Goal: Complete application form

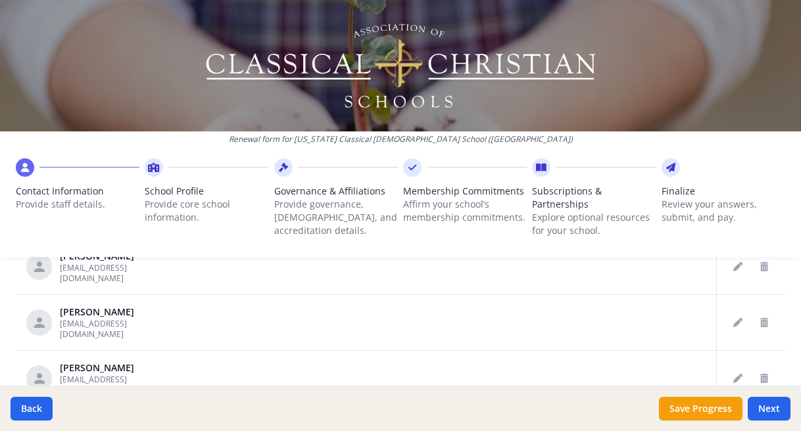
scroll to position [548, 0]
click at [765, 377] on icon "Delete staff" at bounding box center [764, 381] width 8 height 9
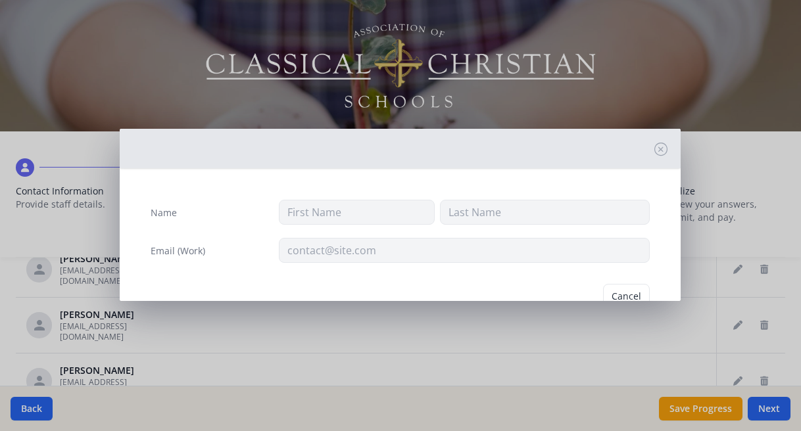
type input "Mearys"
type input "[PERSON_NAME]"
type input "[EMAIL_ADDRESS][DOMAIN_NAME]"
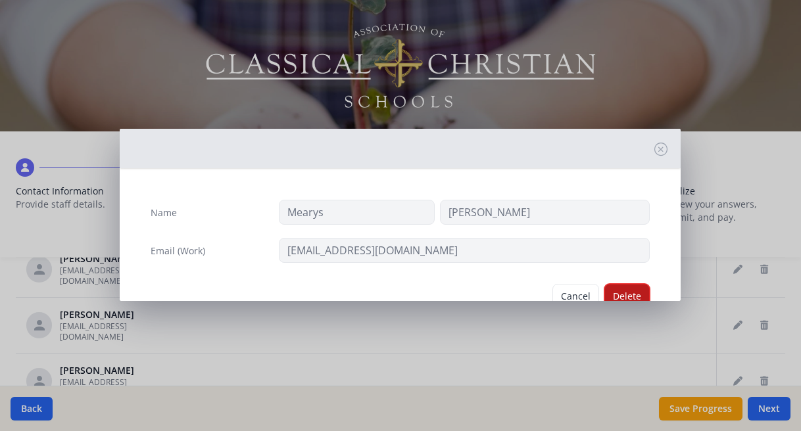
click at [637, 291] on button "Delete" at bounding box center [626, 296] width 45 height 25
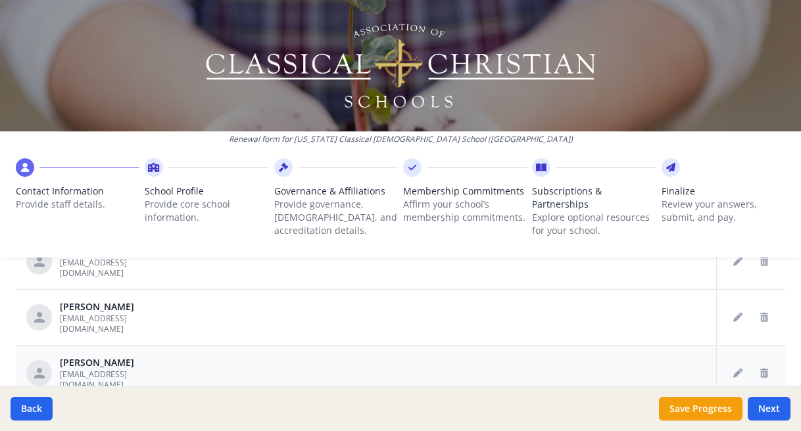
scroll to position [579, 0]
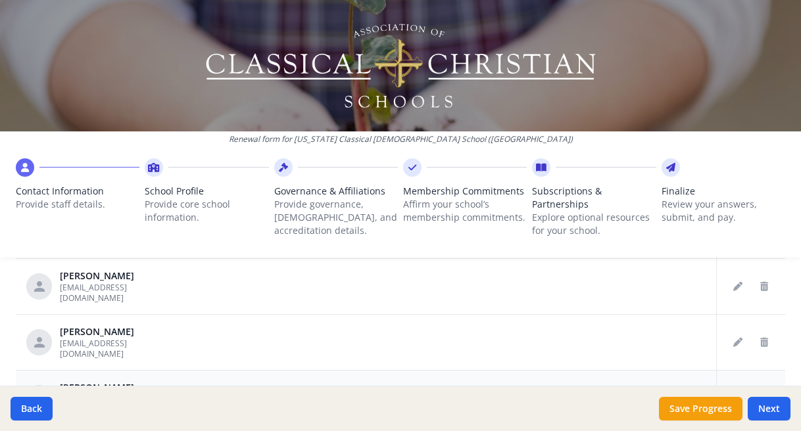
click at [762, 394] on icon "Delete staff" at bounding box center [764, 398] width 8 height 9
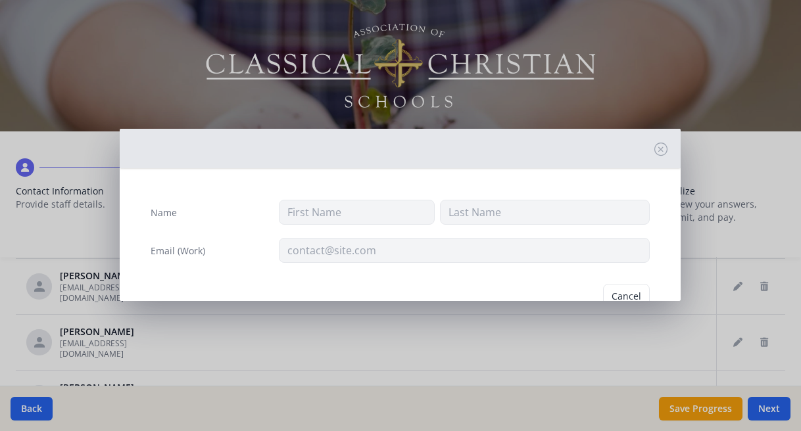
type input "[PERSON_NAME]"
type input "[EMAIL_ADDRESS][DOMAIN_NAME]"
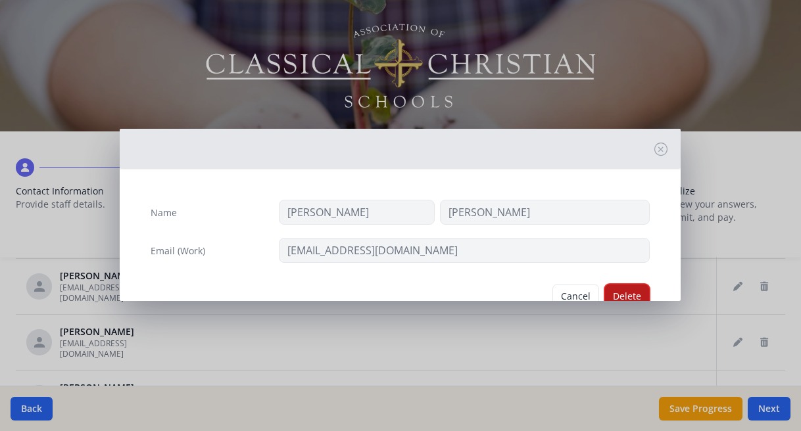
click at [631, 295] on button "Delete" at bounding box center [626, 296] width 45 height 25
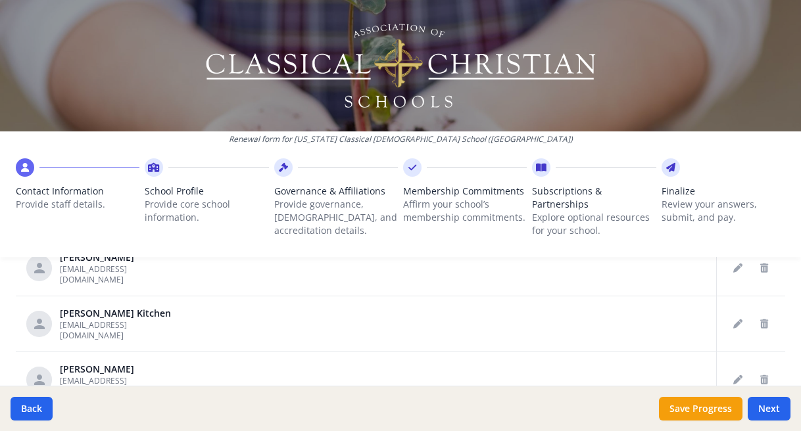
scroll to position [758, 0]
click at [764, 374] on icon "Delete staff" at bounding box center [764, 378] width 8 height 9
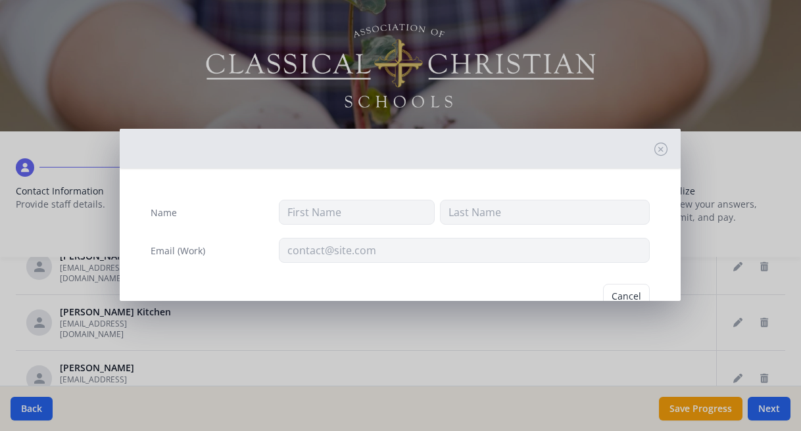
type input "[PERSON_NAME]"
type input "[EMAIL_ADDRESS][DOMAIN_NAME]"
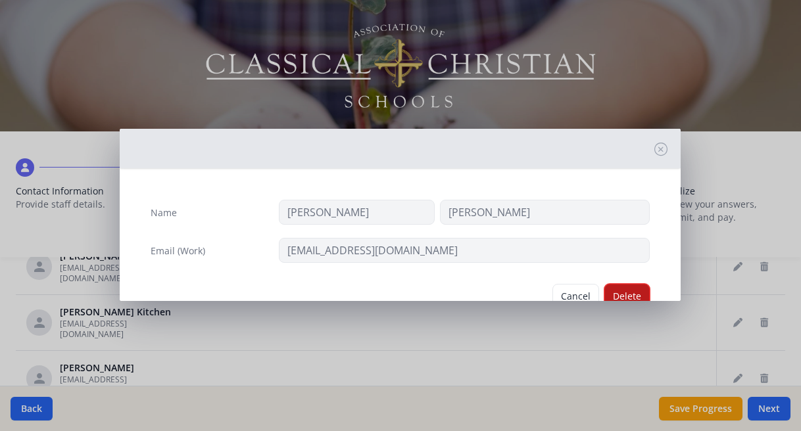
click at [632, 297] on button "Delete" at bounding box center [626, 296] width 45 height 25
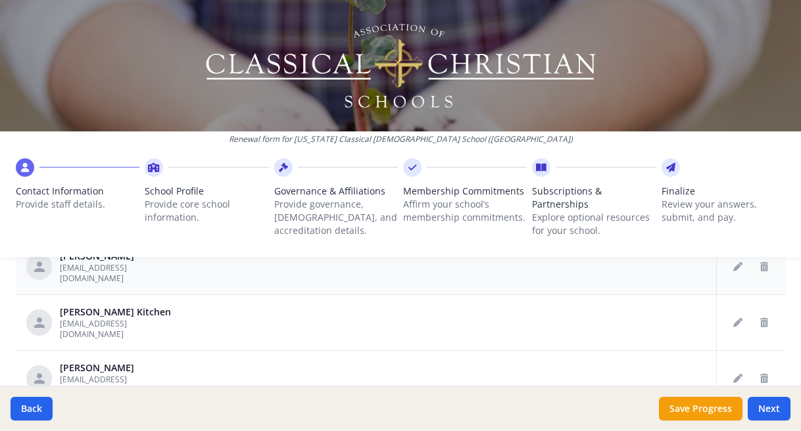
scroll to position [99, 0]
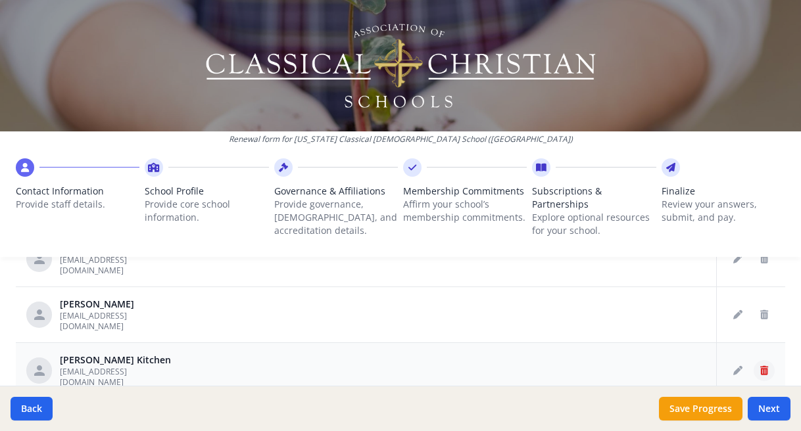
click at [762, 366] on icon "Delete staff" at bounding box center [764, 370] width 8 height 9
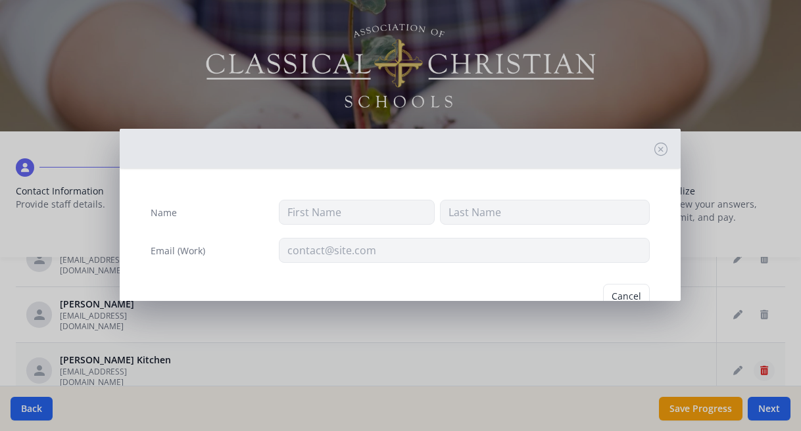
type input "[PERSON_NAME]"
type input "Kitchen"
type input "[EMAIL_ADDRESS][DOMAIN_NAME]"
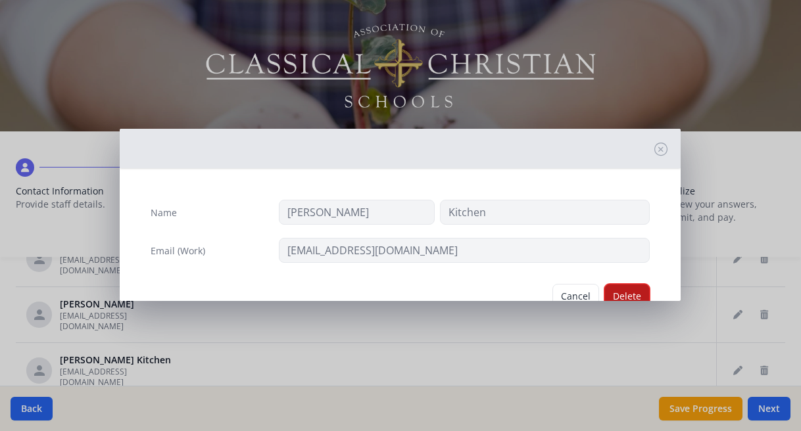
click at [627, 286] on button "Delete" at bounding box center [626, 296] width 45 height 25
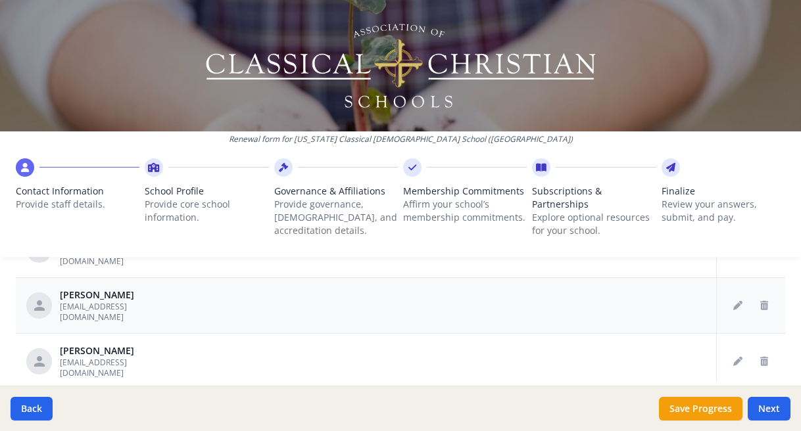
scroll to position [866, 0]
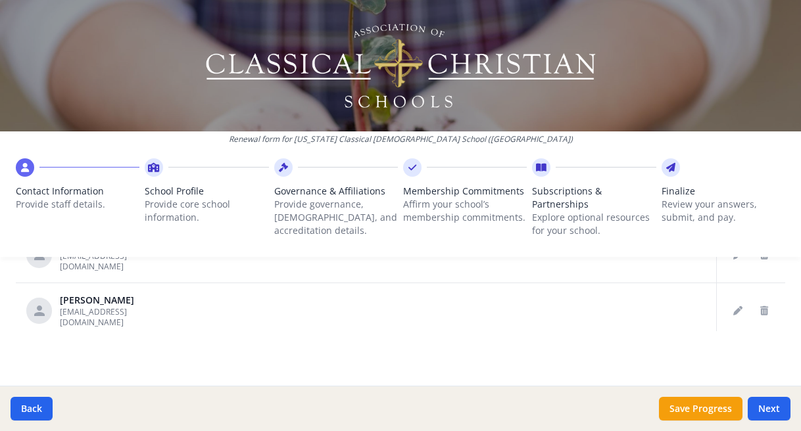
click at [772, 356] on button "Delete staff" at bounding box center [764, 366] width 21 height 21
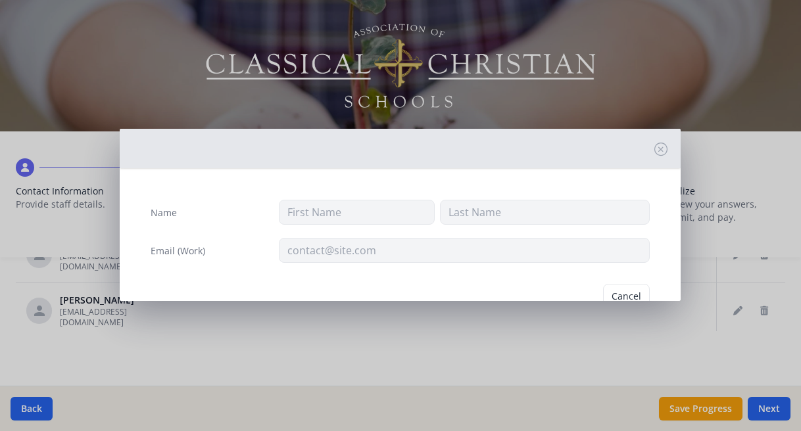
type input "Jordyn"
type input "[PERSON_NAME]"
type input "[EMAIL_ADDRESS][DOMAIN_NAME]"
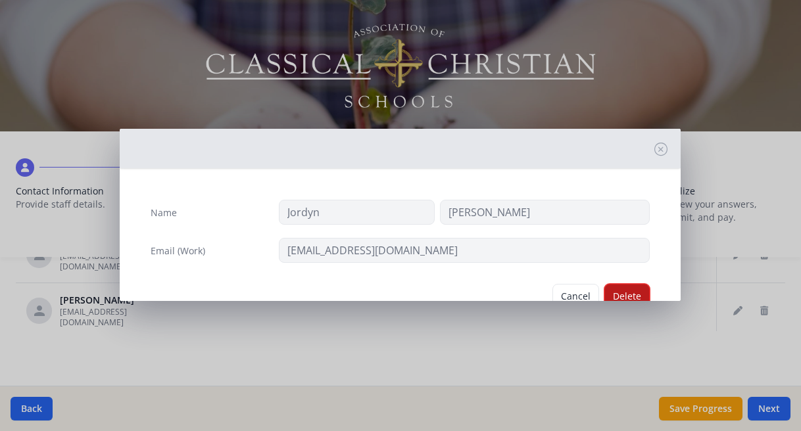
click at [637, 293] on button "Delete" at bounding box center [626, 296] width 45 height 25
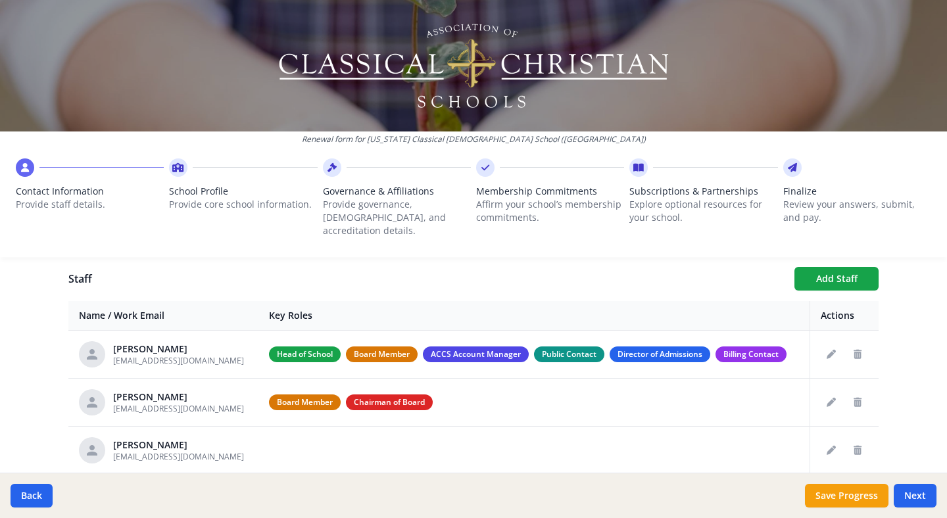
scroll to position [428, 0]
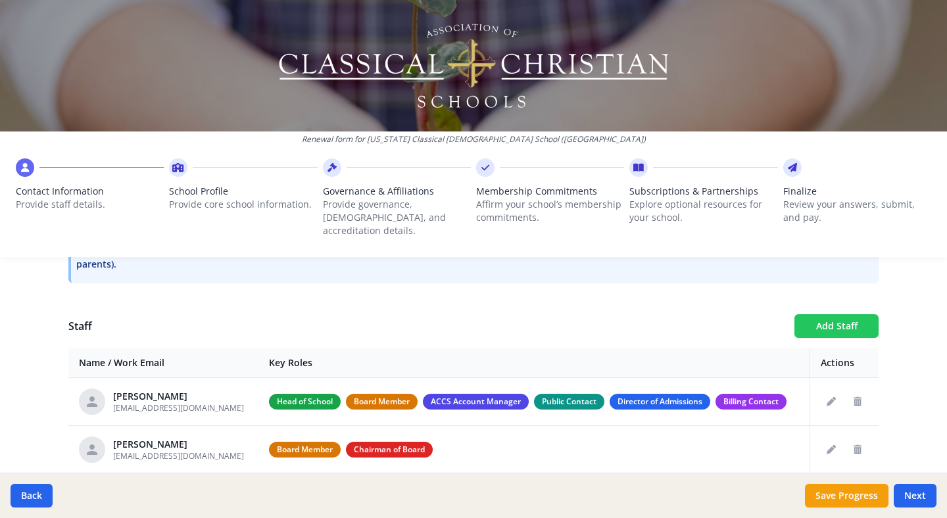
click at [800, 314] on button "Add Staff" at bounding box center [836, 326] width 84 height 24
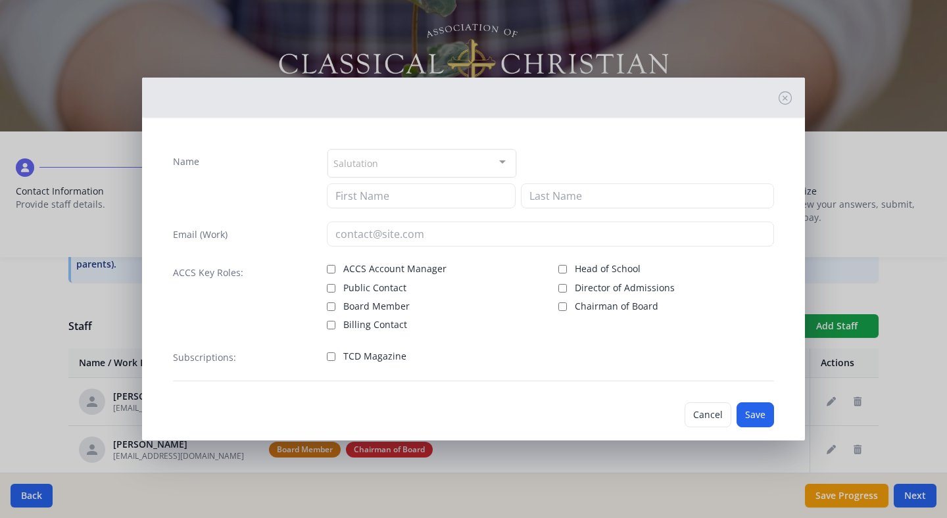
click at [387, 160] on div "Salutation" at bounding box center [422, 163] width 189 height 28
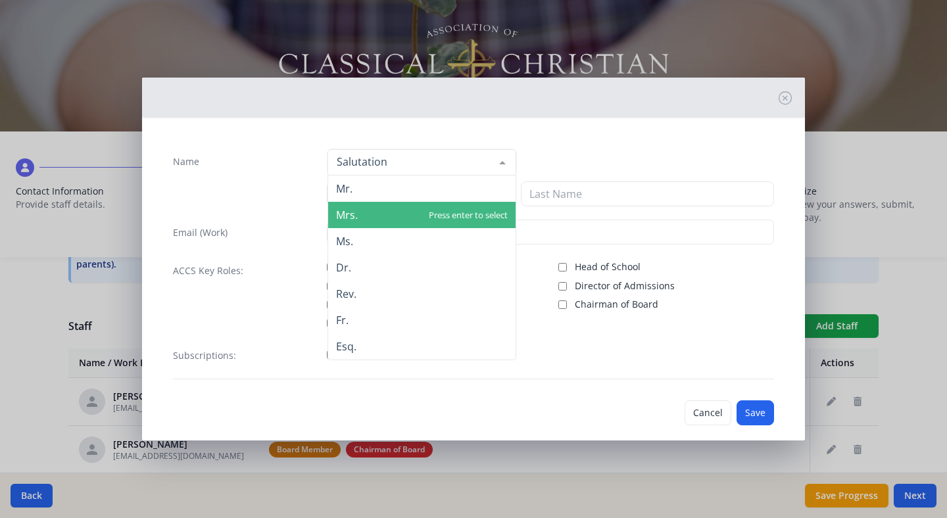
click at [351, 214] on span "Mrs." at bounding box center [347, 215] width 22 height 14
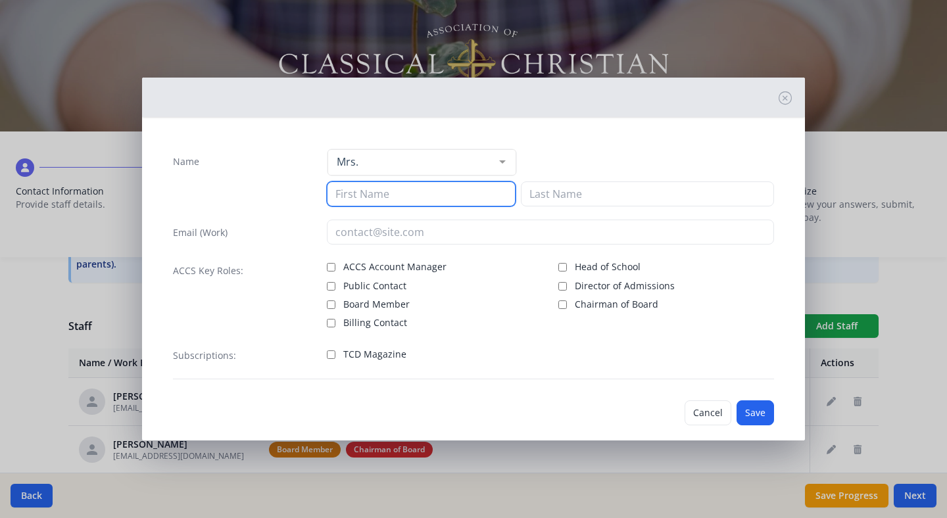
click at [356, 195] on input at bounding box center [421, 194] width 189 height 25
type input "Mercedes"
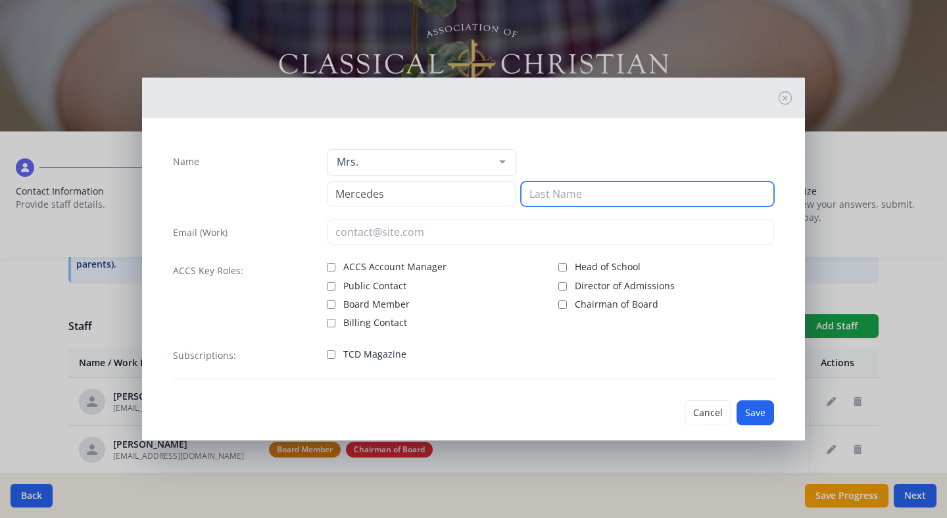
click at [543, 193] on input at bounding box center [647, 194] width 253 height 25
type input "[PERSON_NAME]"
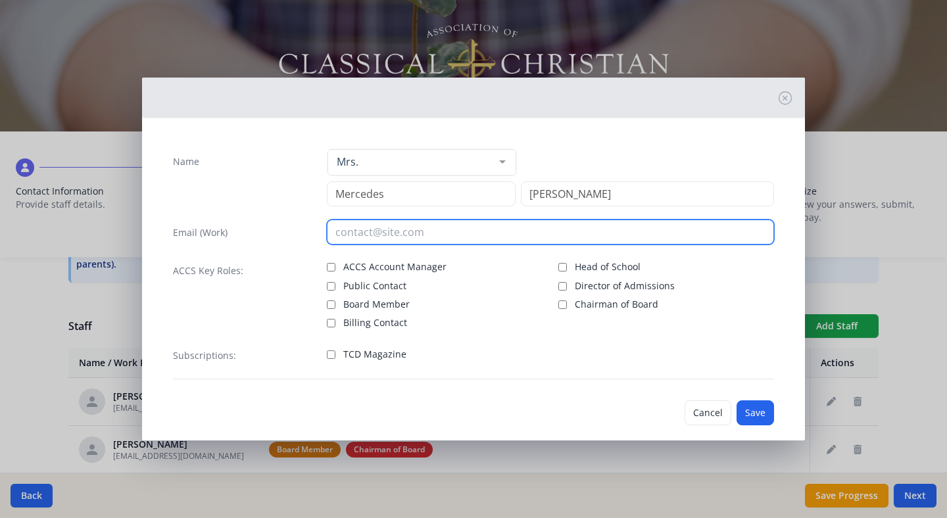
click at [370, 234] on input "email" at bounding box center [551, 232] width 448 height 25
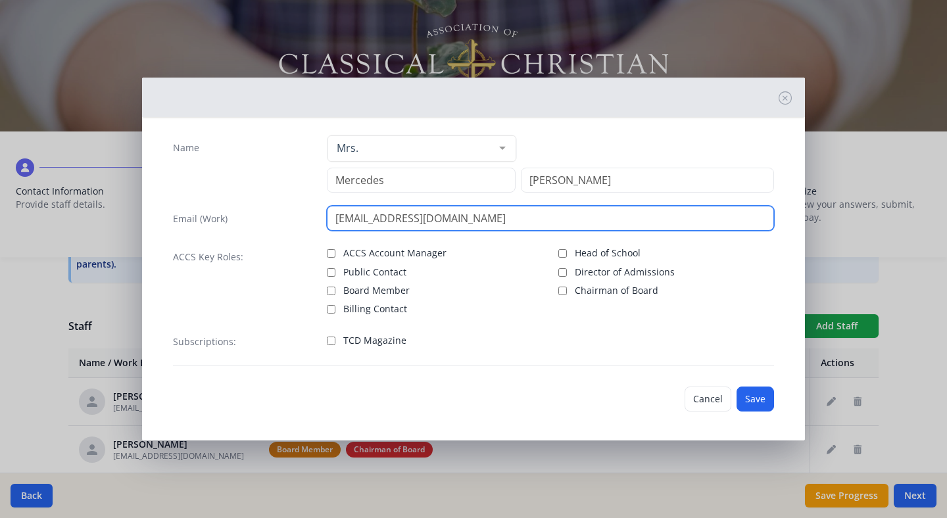
scroll to position [16, 0]
type input "[EMAIL_ADDRESS][DOMAIN_NAME]"
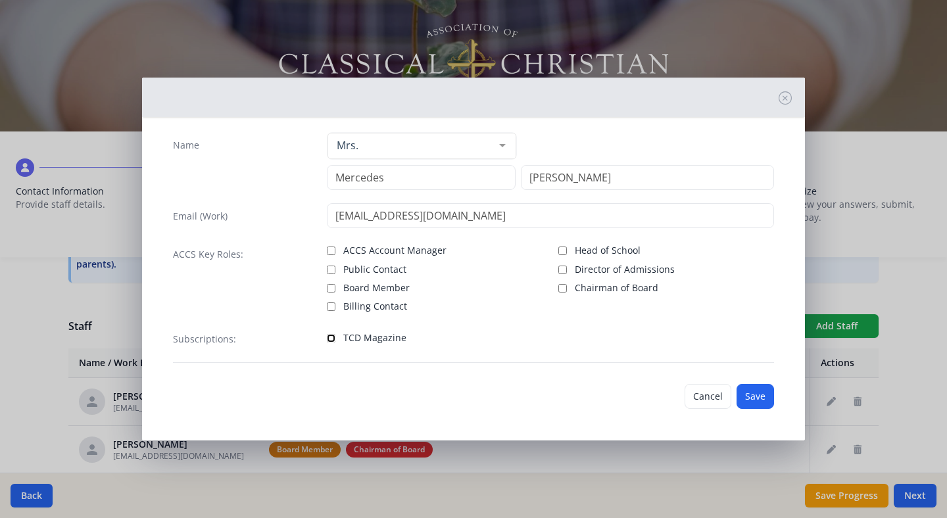
click at [331, 338] on input "TCD Magazine" at bounding box center [331, 338] width 9 height 9
checkbox input "true"
click at [774, 391] on div "Cancel Save" at bounding box center [473, 397] width 622 height 46
click at [751, 397] on button "Save" at bounding box center [755, 396] width 37 height 25
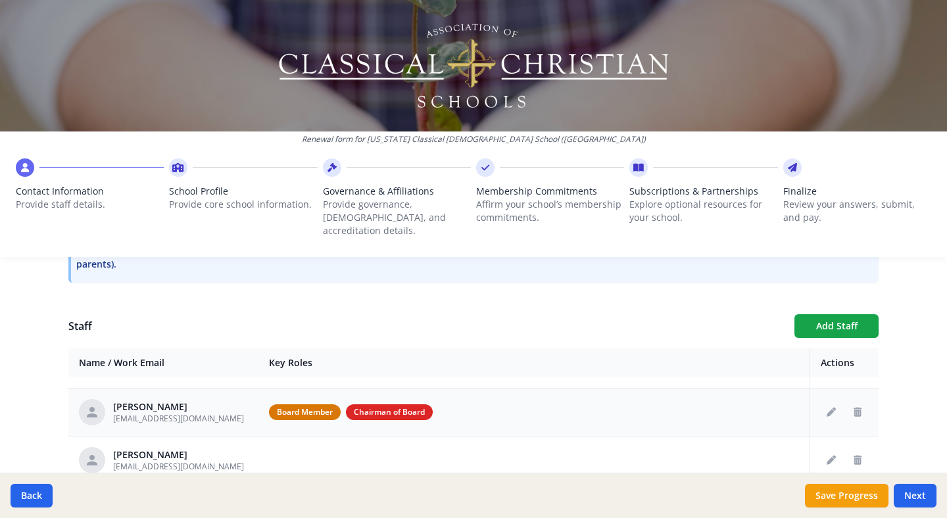
scroll to position [0, 0]
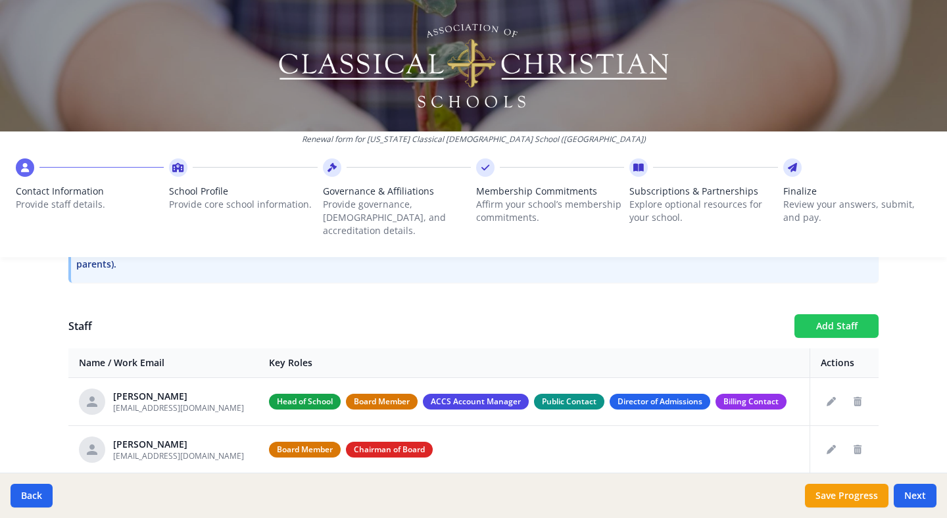
click at [800, 314] on button "Add Staff" at bounding box center [836, 326] width 84 height 24
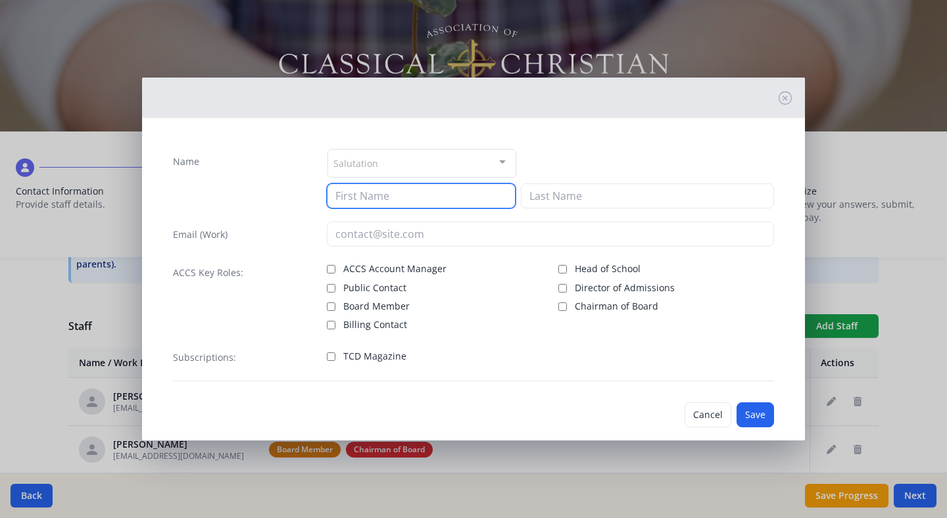
click at [391, 191] on input at bounding box center [421, 195] width 189 height 25
click at [388, 165] on div at bounding box center [422, 162] width 189 height 26
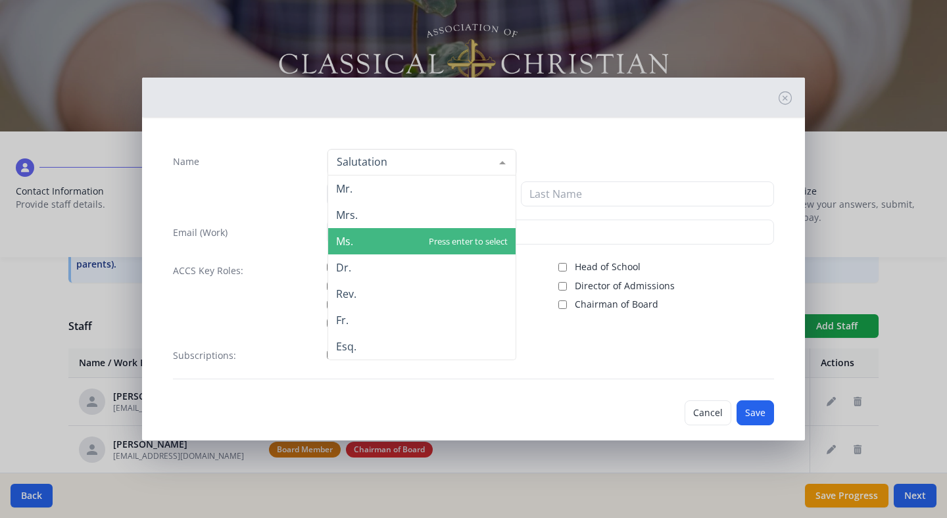
click at [360, 245] on span "Ms." at bounding box center [421, 241] width 187 height 26
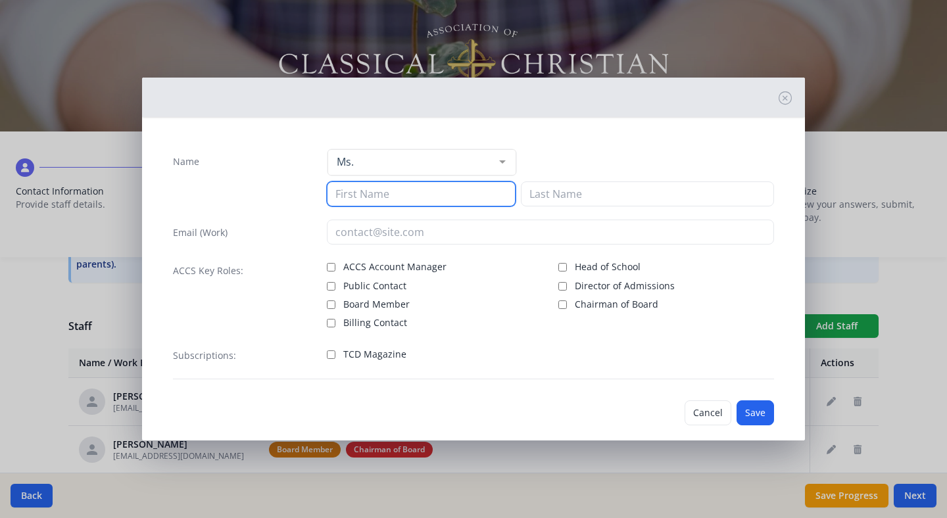
click at [358, 197] on input at bounding box center [421, 194] width 189 height 25
type input "[PERSON_NAME]"
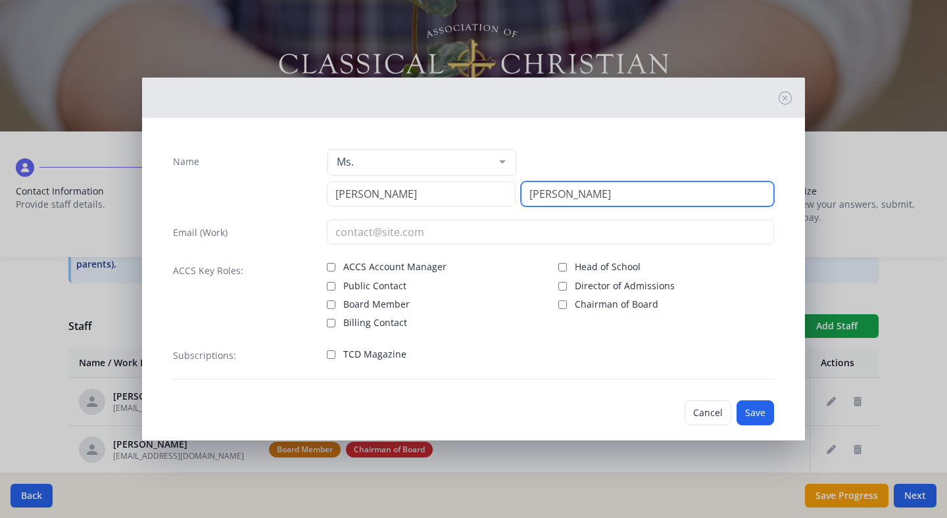
type input "[PERSON_NAME]"
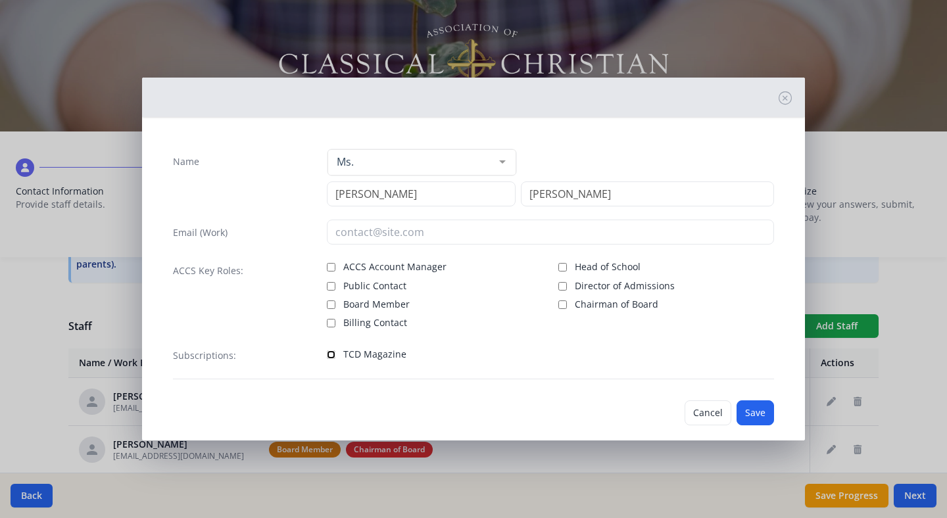
click at [328, 353] on input "TCD Magazine" at bounding box center [331, 355] width 9 height 9
checkbox input "true"
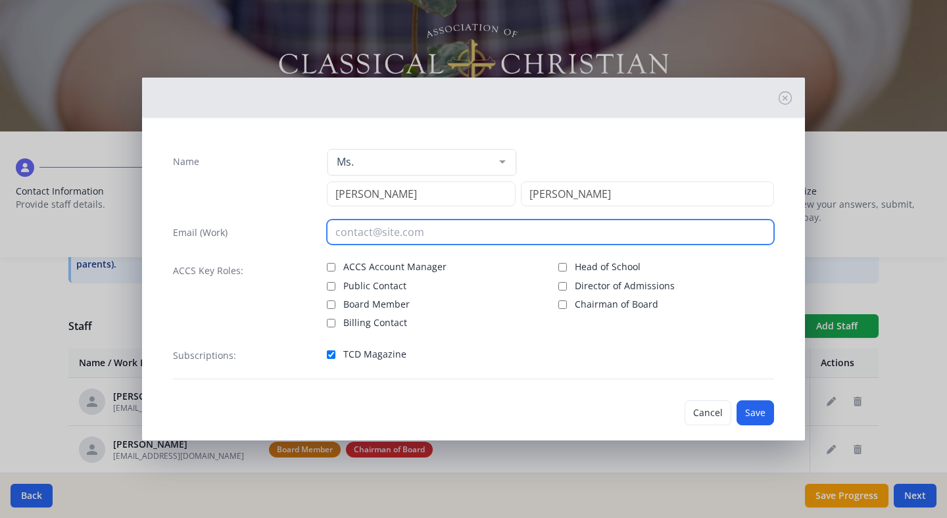
click at [343, 232] on input "email" at bounding box center [551, 232] width 448 height 25
type input "[EMAIL_ADDRESS][DOMAIN_NAME]"
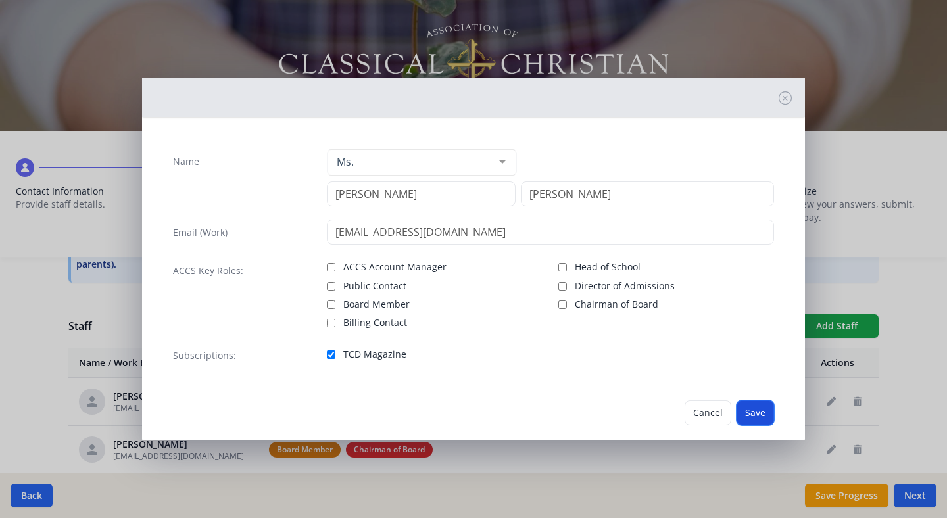
click at [771, 408] on button "Save" at bounding box center [755, 413] width 37 height 25
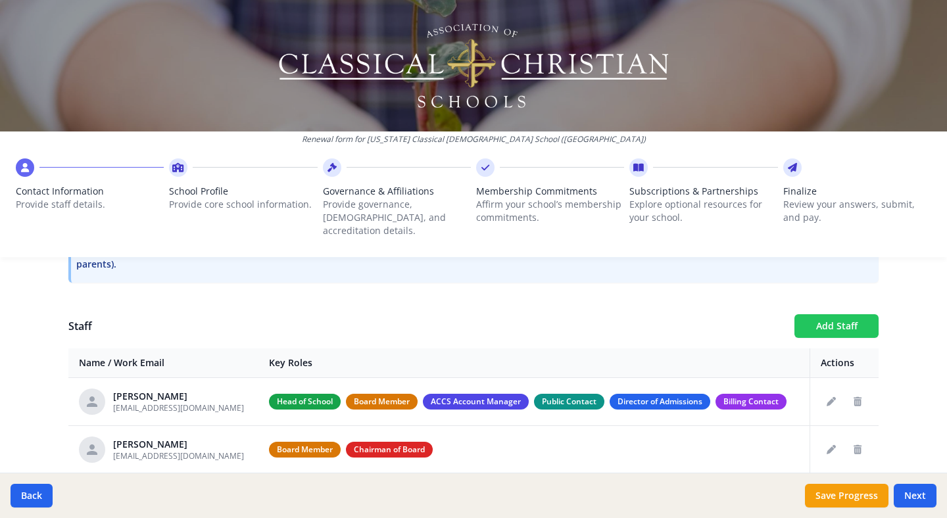
click at [800, 314] on button "Add Staff" at bounding box center [836, 326] width 84 height 24
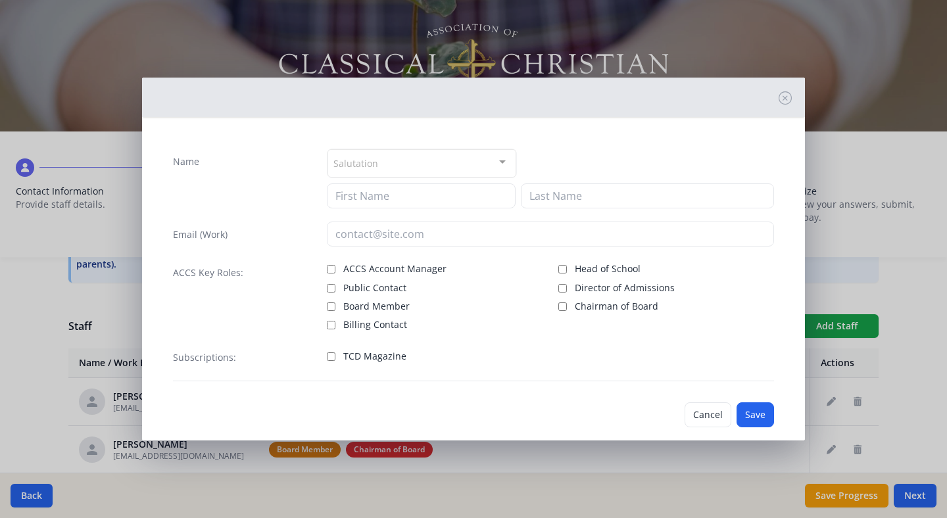
click at [460, 159] on div "Salutation" at bounding box center [422, 163] width 189 height 28
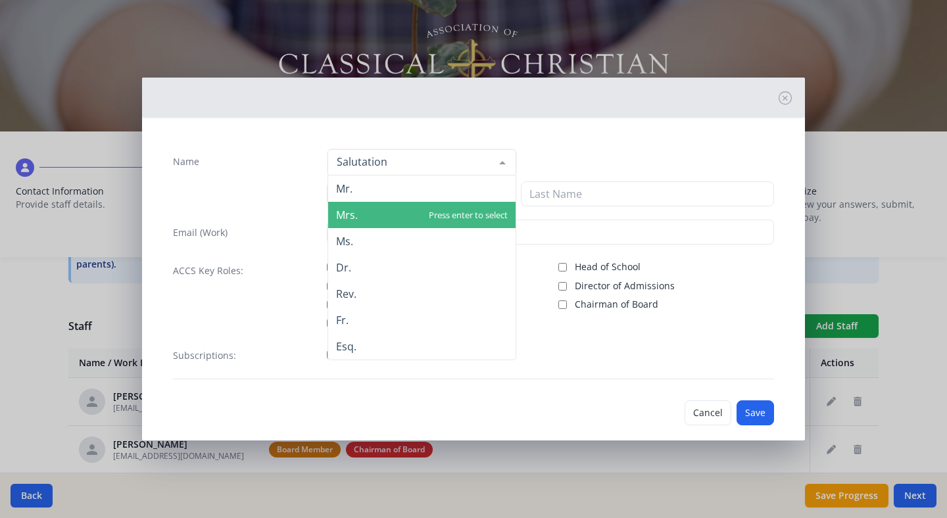
click at [418, 222] on span "Mrs." at bounding box center [421, 215] width 187 height 26
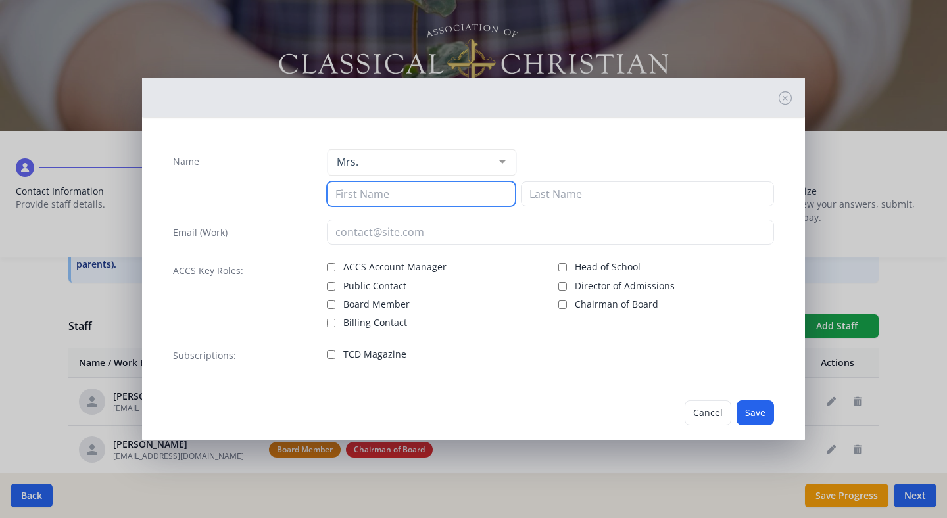
click at [354, 201] on input at bounding box center [421, 194] width 189 height 25
type input "Danni"
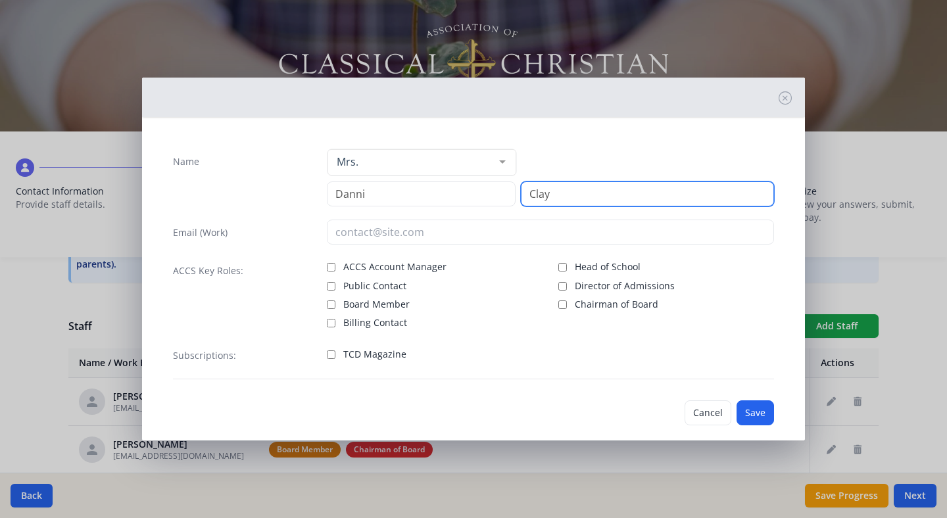
type input "Clay"
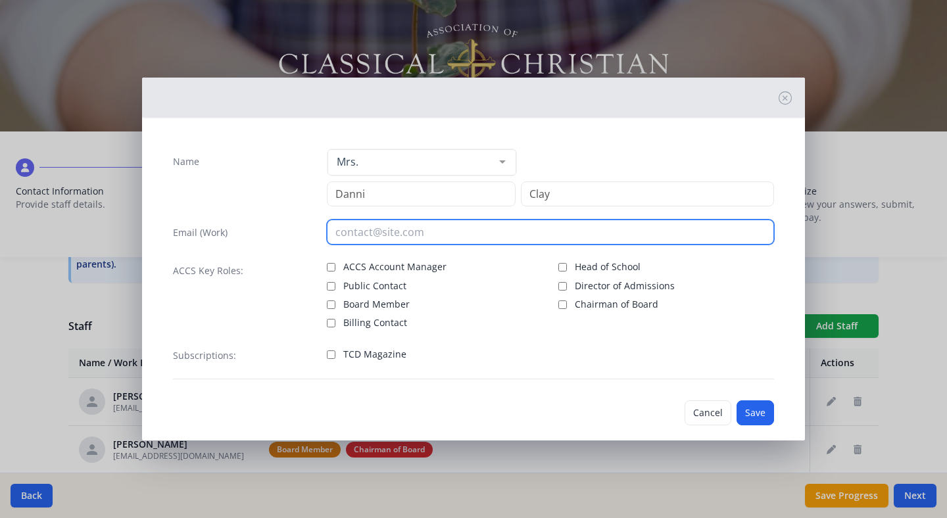
click at [346, 241] on input "email" at bounding box center [551, 232] width 448 height 25
type input "[EMAIL_ADDRESS][DOMAIN_NAME]"
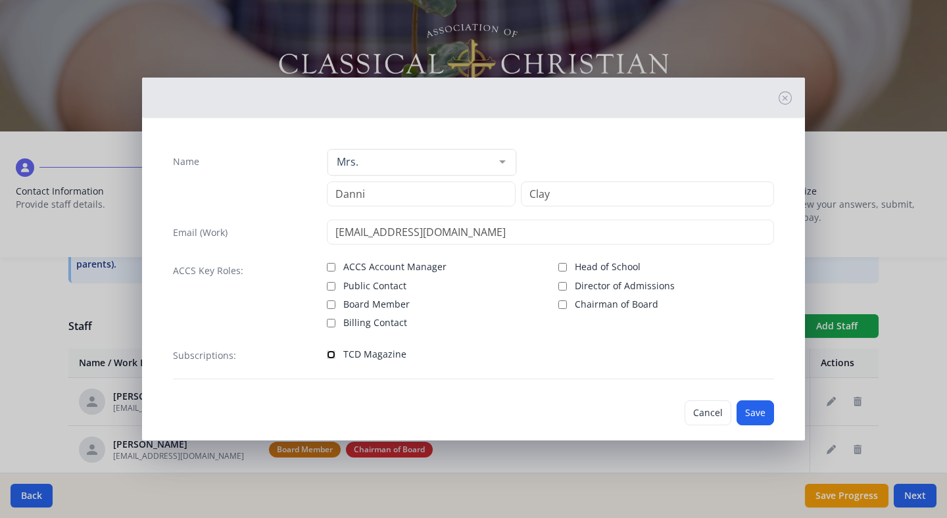
click at [328, 356] on input "TCD Magazine" at bounding box center [331, 355] width 9 height 9
checkbox input "true"
click at [761, 410] on button "Save" at bounding box center [755, 413] width 37 height 25
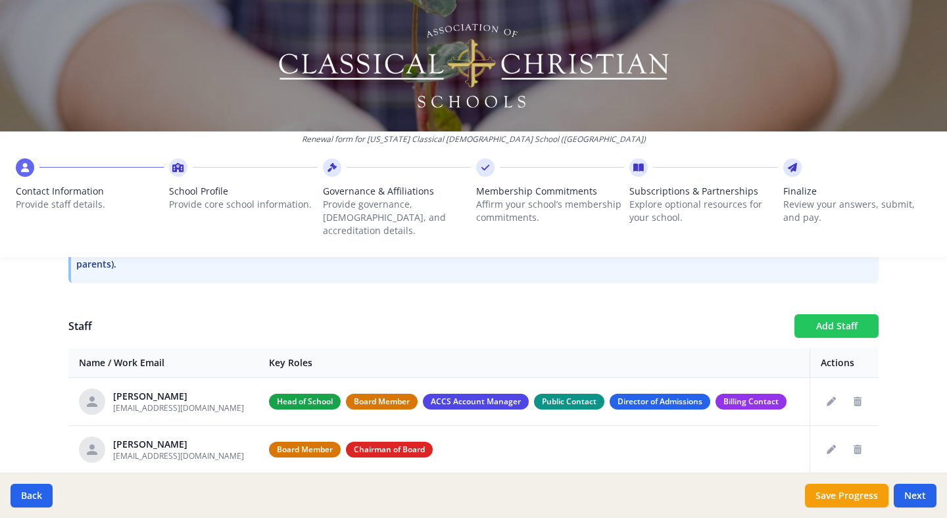
click at [800, 315] on button "Add Staff" at bounding box center [836, 326] width 84 height 24
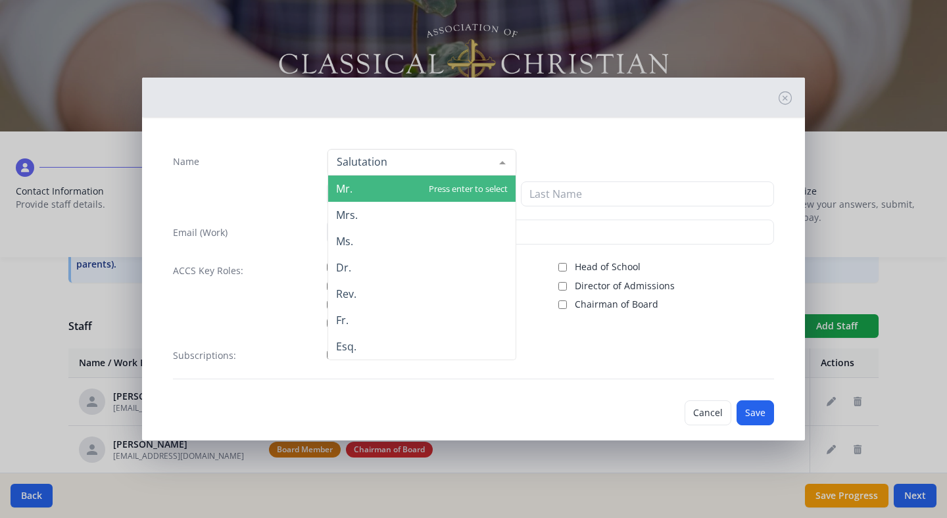
click at [381, 162] on div at bounding box center [422, 162] width 189 height 26
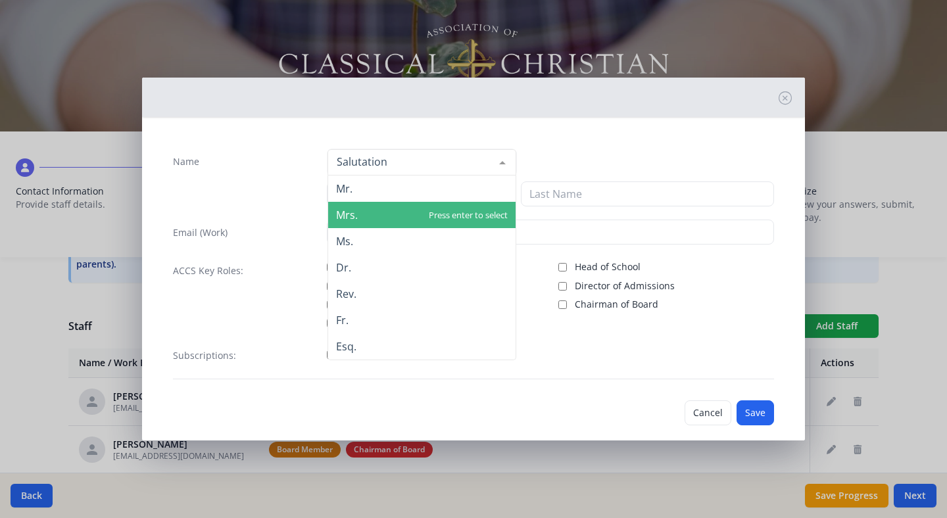
click at [372, 220] on span "Mrs." at bounding box center [421, 215] width 187 height 26
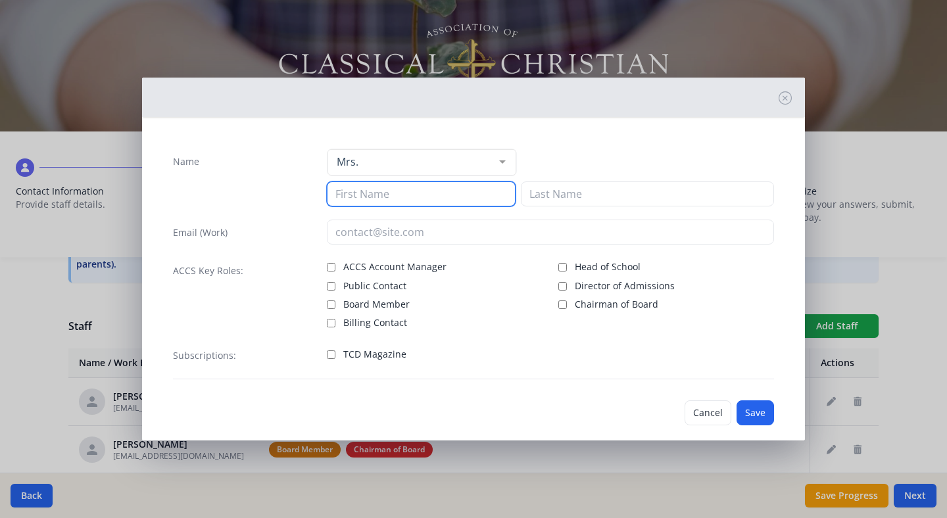
click at [353, 199] on input at bounding box center [421, 194] width 189 height 25
type input "CJ"
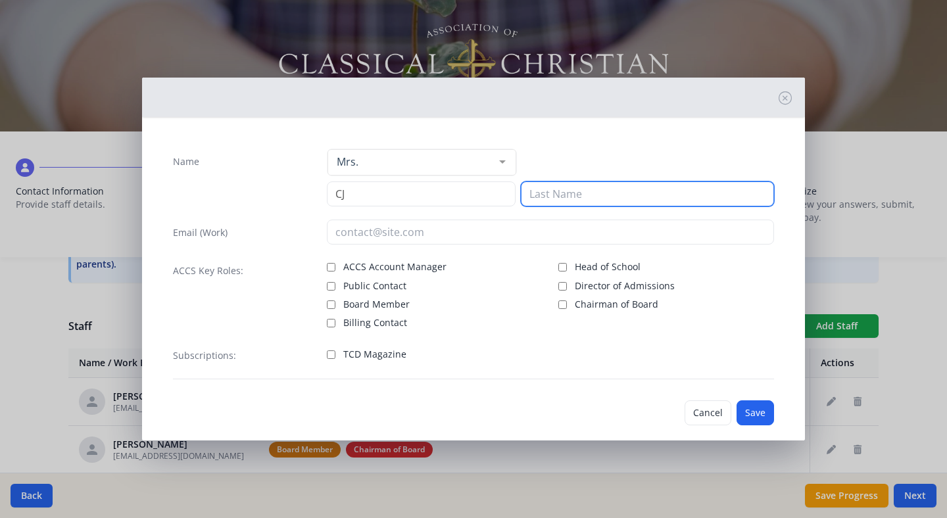
click at [541, 191] on input at bounding box center [647, 194] width 253 height 25
type input "[PERSON_NAME]"
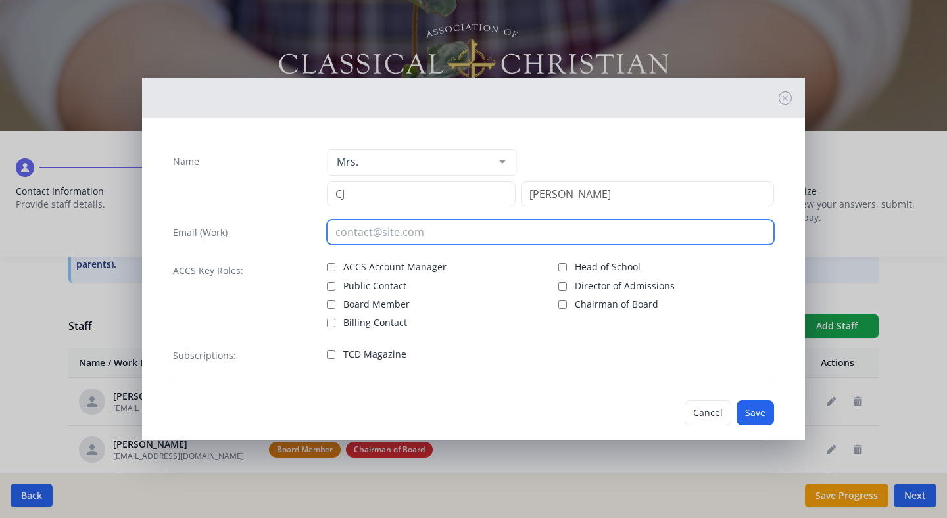
click at [387, 235] on input "email" at bounding box center [551, 232] width 448 height 25
type input "[EMAIL_ADDRESS][DOMAIN_NAME]"
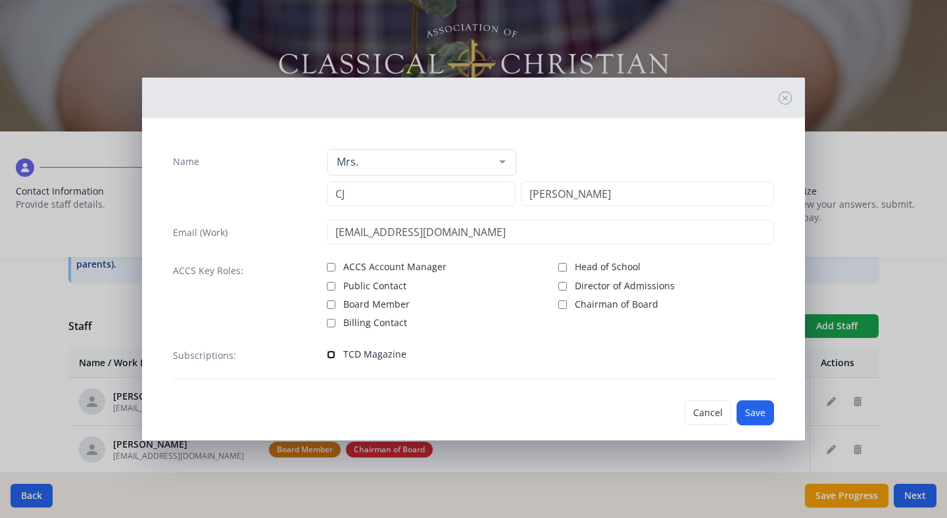
click at [330, 356] on input "TCD Magazine" at bounding box center [331, 355] width 9 height 9
checkbox input "true"
click at [760, 416] on button "Save" at bounding box center [755, 413] width 37 height 25
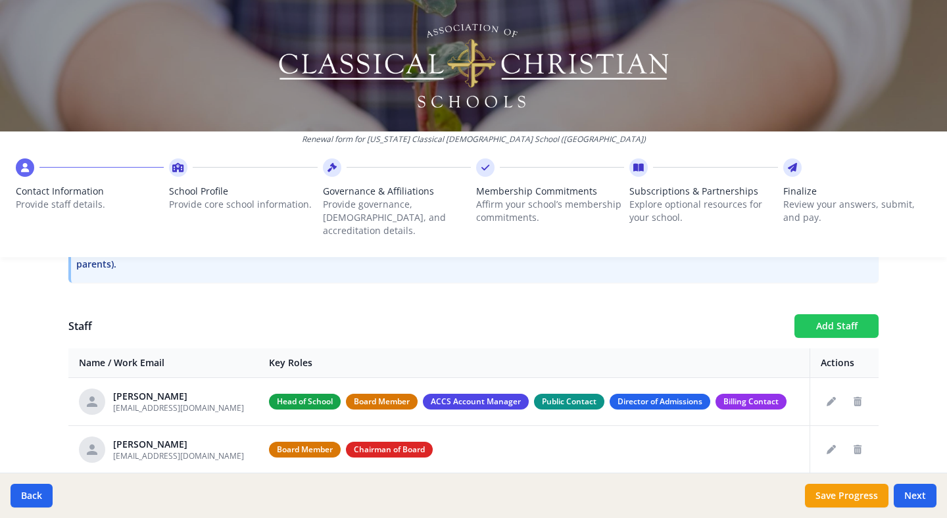
click at [800, 314] on button "Add Staff" at bounding box center [836, 326] width 84 height 24
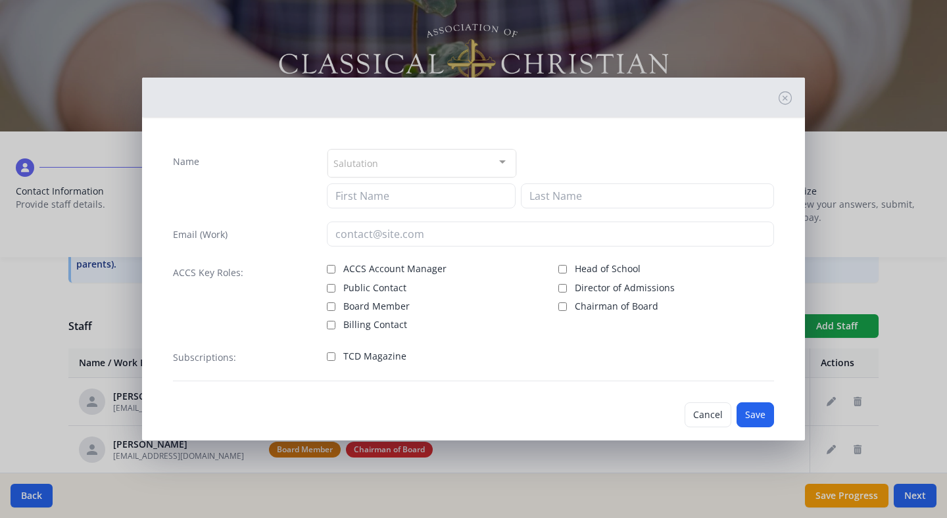
click at [381, 166] on div "Salutation" at bounding box center [422, 163] width 189 height 28
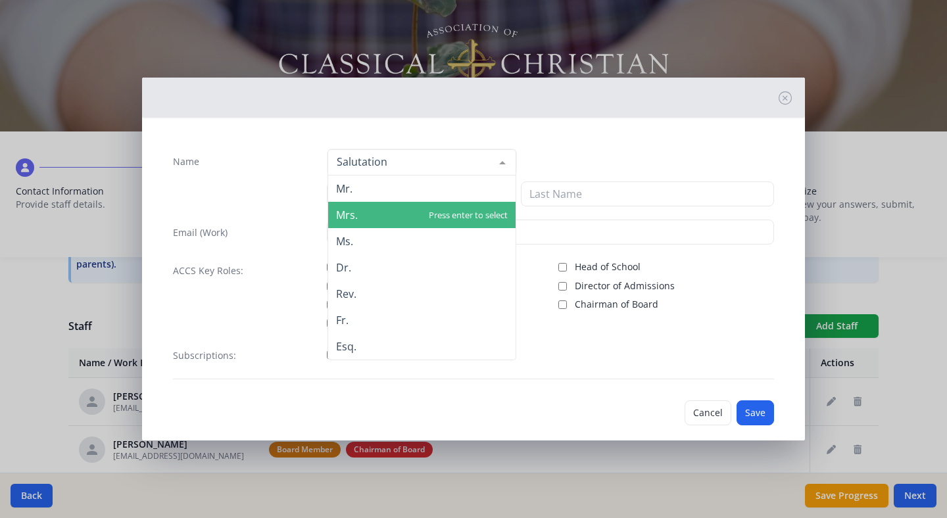
click at [347, 217] on span "Mrs." at bounding box center [347, 215] width 22 height 14
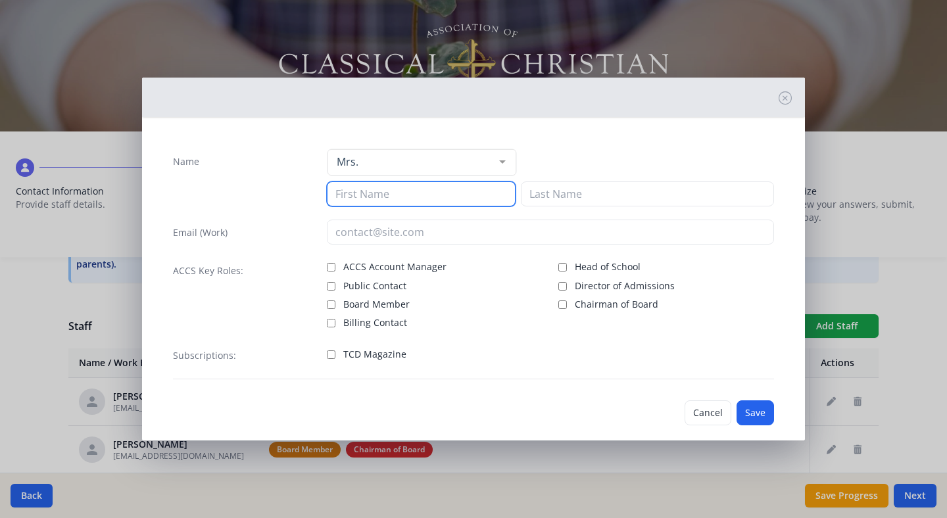
click at [367, 191] on input at bounding box center [421, 194] width 189 height 25
type input "[PERSON_NAME]"
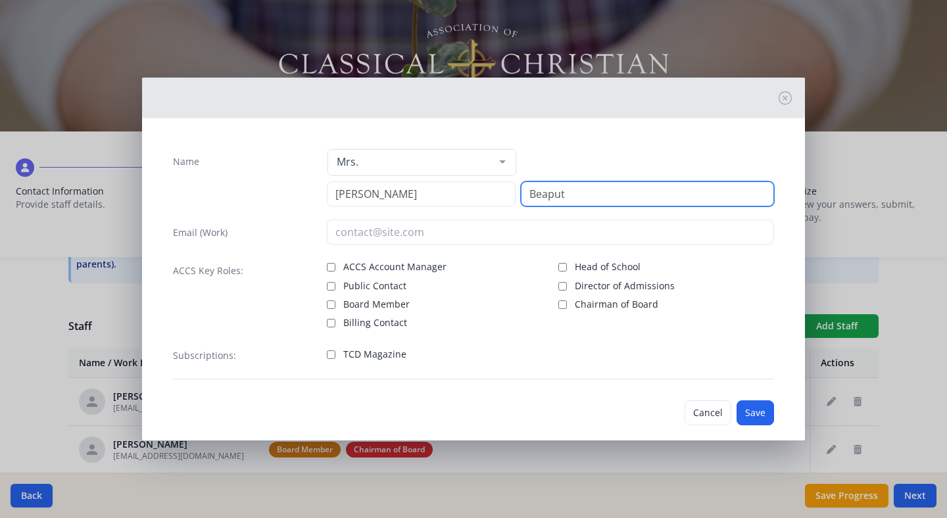
type input "Beaput"
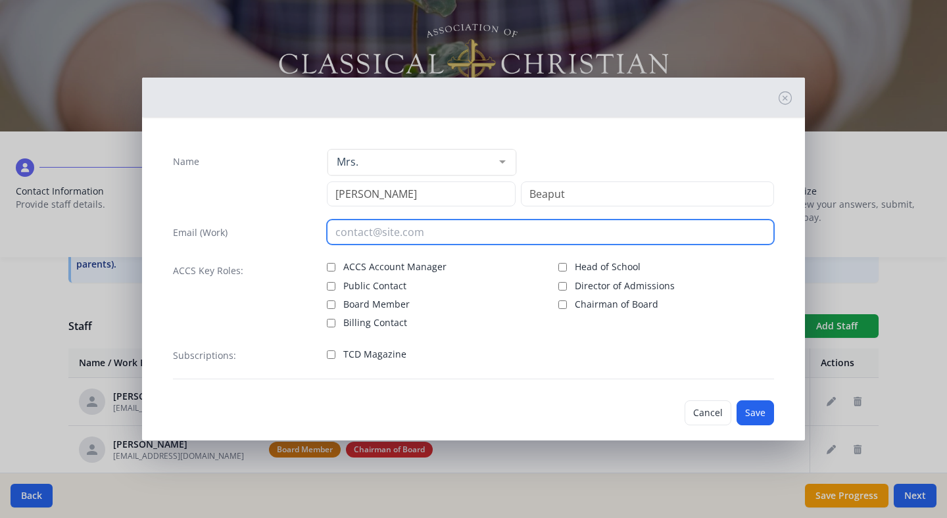
click at [356, 231] on input "email" at bounding box center [551, 232] width 448 height 25
type input "[EMAIL_ADDRESS][DOMAIN_NAME]"
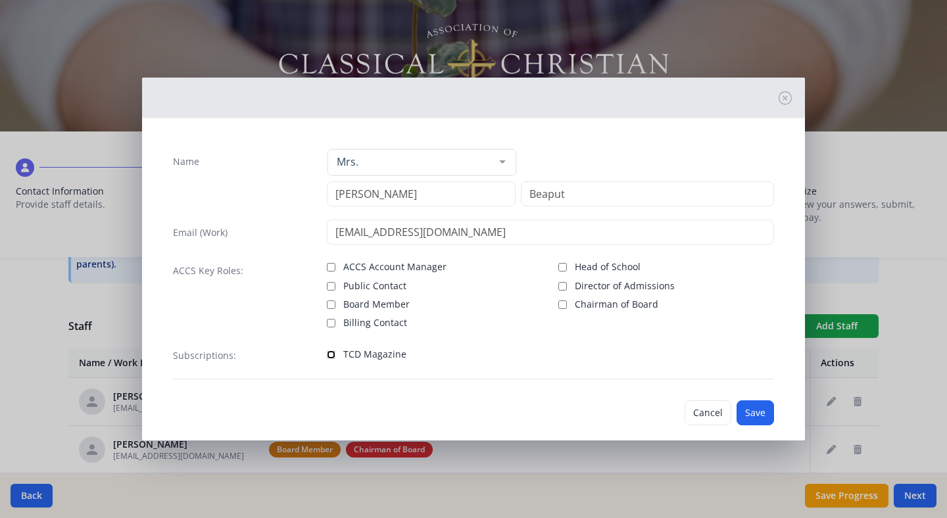
click at [331, 355] on input "TCD Magazine" at bounding box center [331, 355] width 9 height 9
checkbox input "true"
click at [755, 417] on button "Save" at bounding box center [755, 413] width 37 height 25
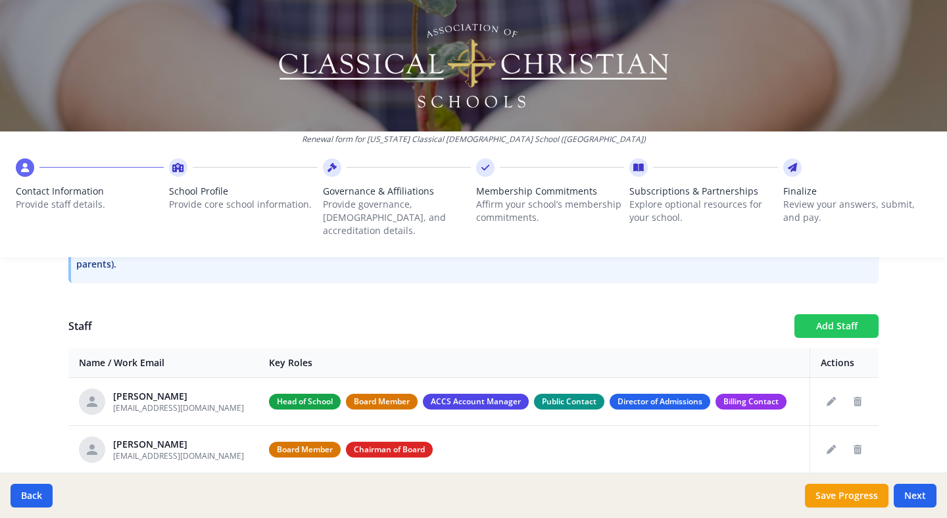
click at [800, 317] on button "Add Staff" at bounding box center [836, 326] width 84 height 24
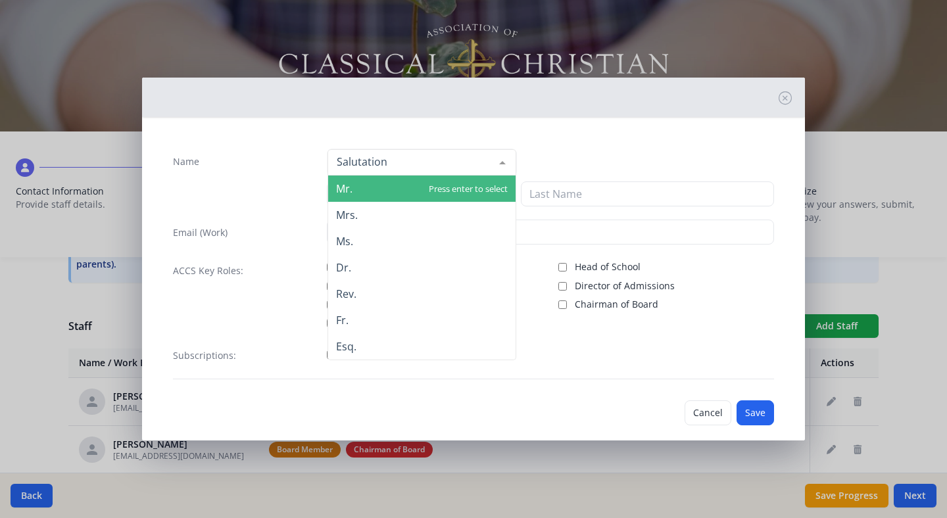
click at [381, 165] on div at bounding box center [422, 162] width 189 height 26
click at [363, 190] on span "Mr." at bounding box center [421, 189] width 187 height 26
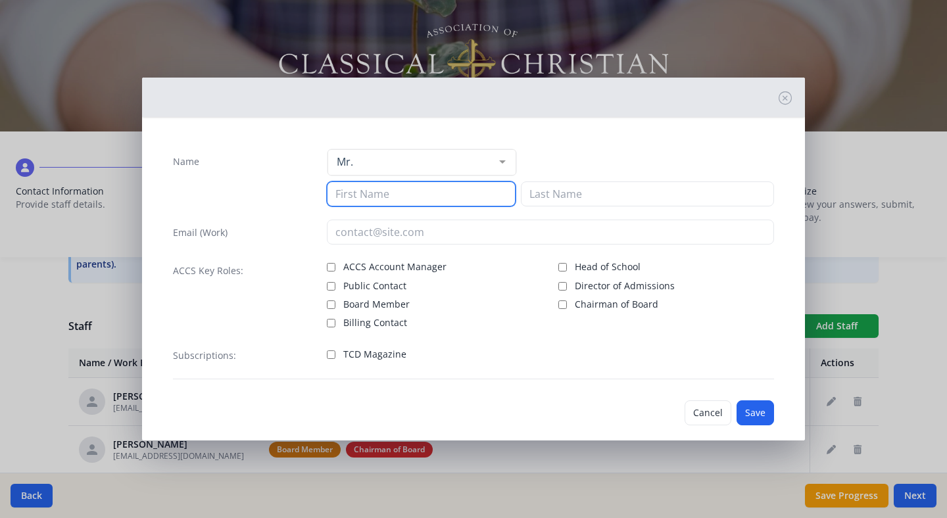
click at [356, 199] on input at bounding box center [421, 194] width 189 height 25
type input "Orane"
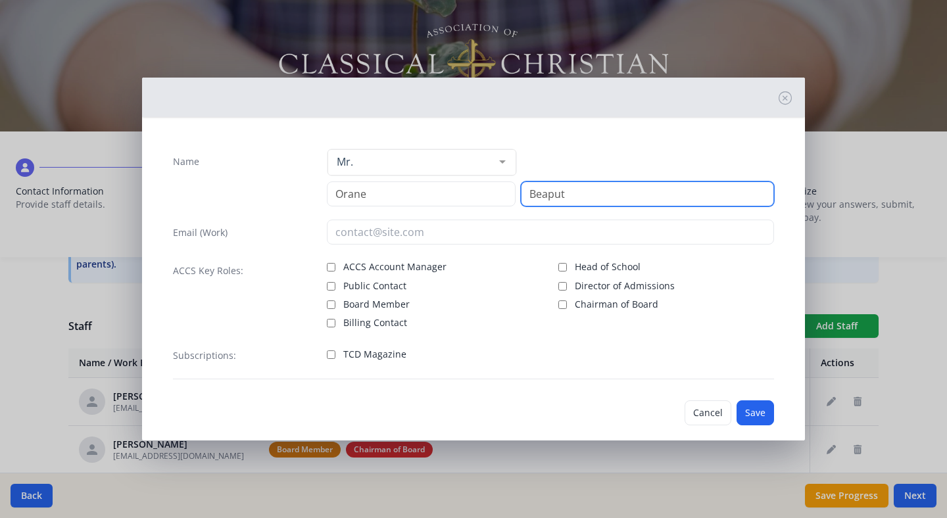
type input "Beaput"
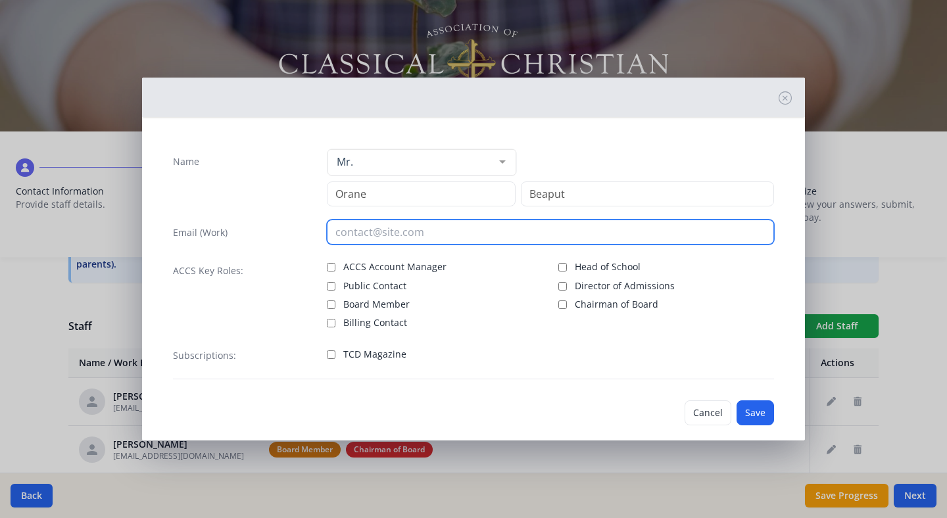
click at [337, 233] on input "email" at bounding box center [551, 232] width 448 height 25
type input "[EMAIL_ADDRESS][DOMAIN_NAME]"
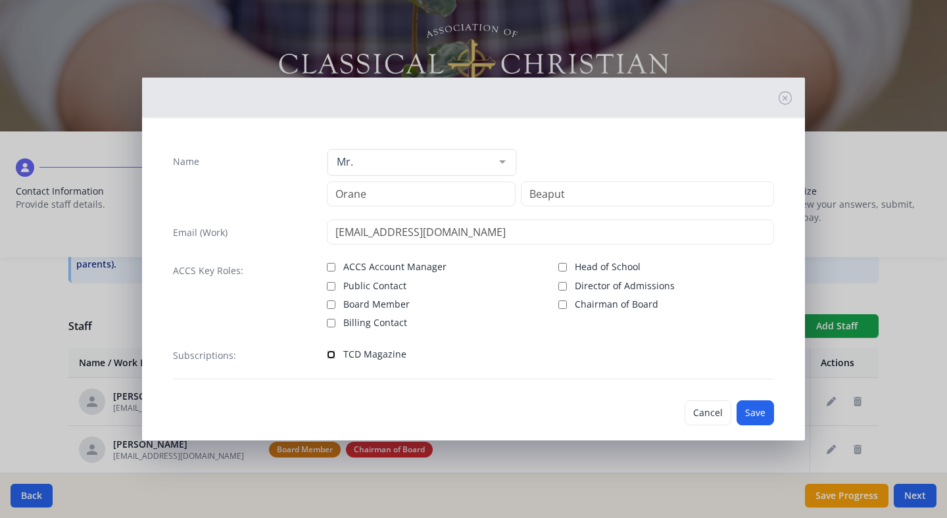
click at [331, 352] on input "TCD Magazine" at bounding box center [331, 355] width 9 height 9
checkbox input "true"
click at [771, 420] on button "Save" at bounding box center [755, 413] width 37 height 25
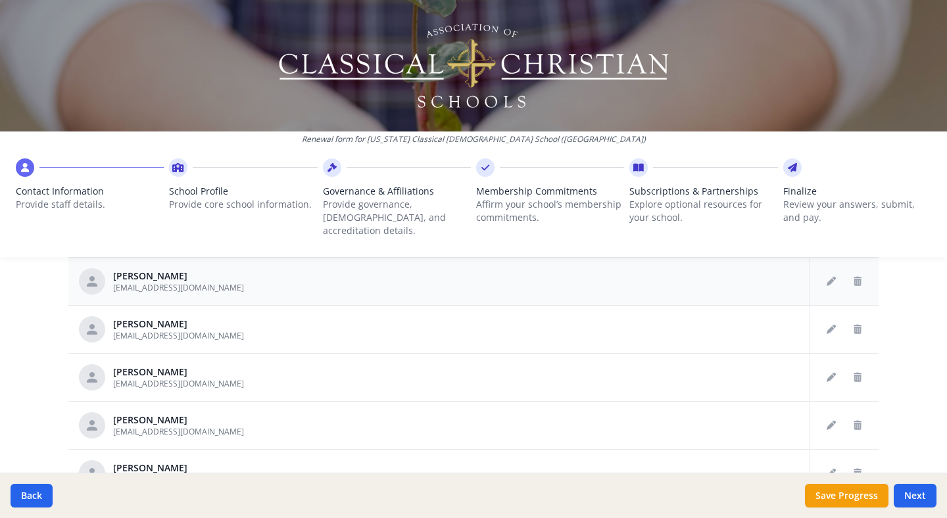
scroll to position [280, 0]
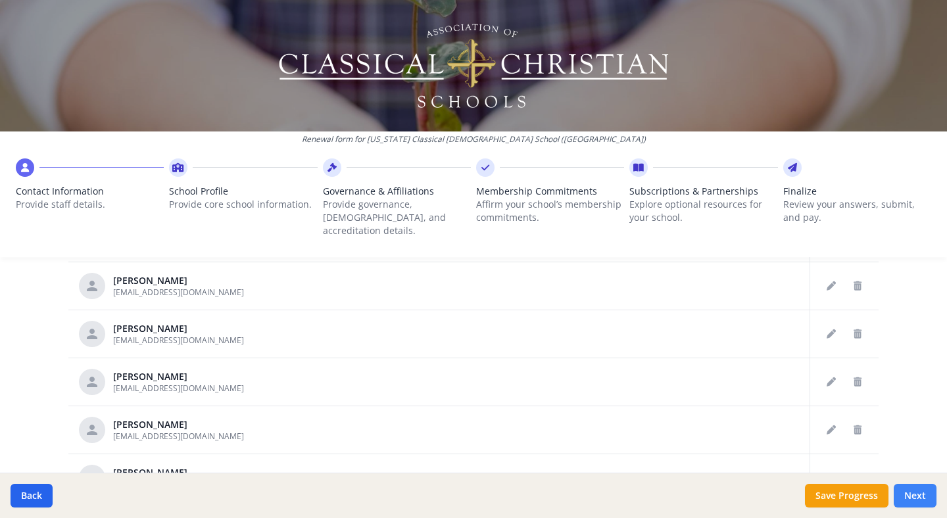
click at [800, 431] on button "Next" at bounding box center [915, 496] width 43 height 24
type input "[PHONE_NUMBER]"
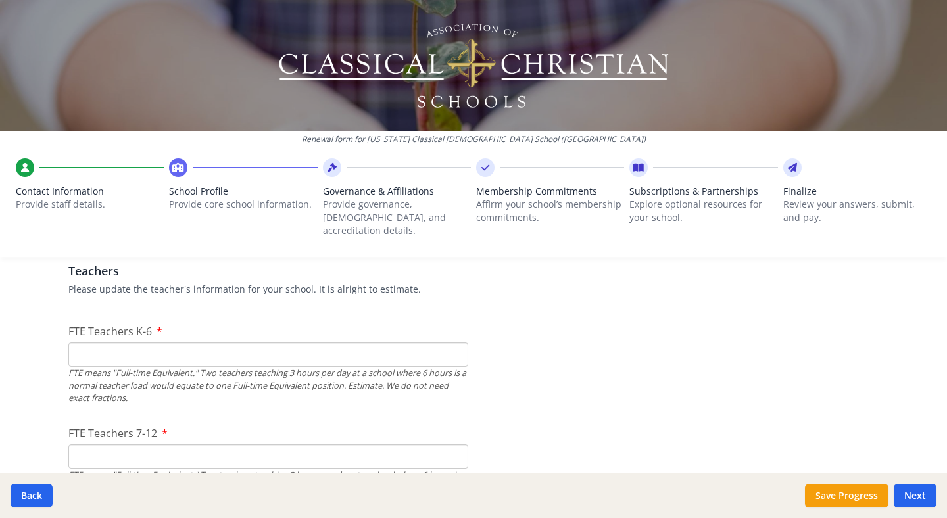
scroll to position [779, 0]
click at [81, 345] on input "FTE Teachers K-6" at bounding box center [268, 355] width 400 height 24
type input "7"
click at [102, 431] on input "FTE Teachers 7-12" at bounding box center [268, 457] width 400 height 24
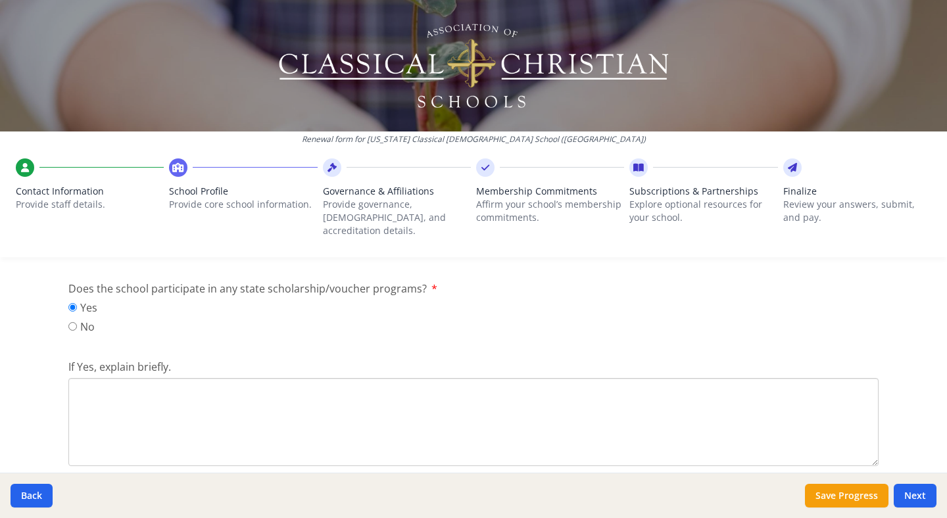
scroll to position [1738, 0]
type input "13"
click at [326, 416] on textarea "If Yes, explain briefly." at bounding box center [473, 425] width 810 height 88
type textarea "W"
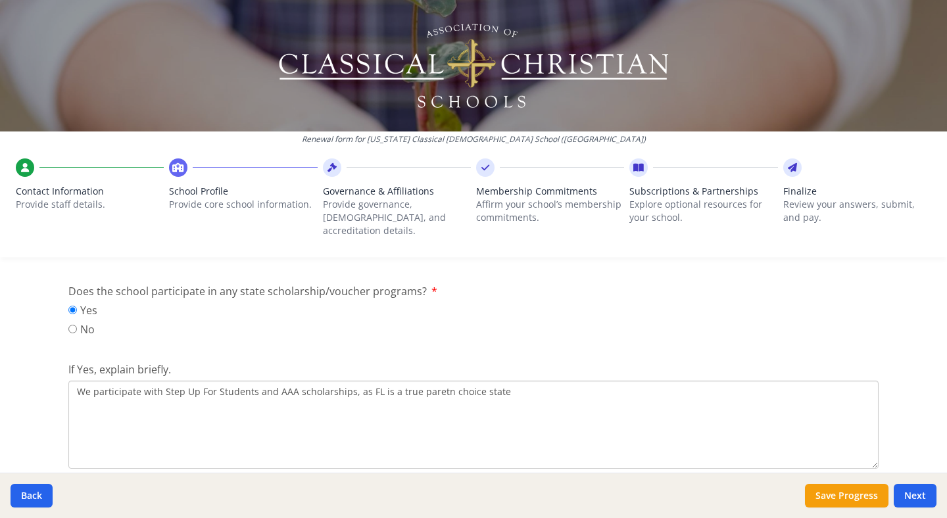
click at [292, 382] on textarea "We participate with Step Up For Students and AAA scholarships, as FL is a true …" at bounding box center [473, 425] width 810 height 88
click at [431, 381] on textarea "We participate with Step Up For Students and AAA scholarships, as FL is a true …" at bounding box center [473, 425] width 810 height 88
click at [509, 383] on textarea "We participate with Step Up For Students and AAA scholarships, as FL is a true …" at bounding box center [473, 425] width 810 height 88
type textarea "We participate with Step Up For Students and AAA scholarships, as FL is a true …"
click at [800, 431] on button "Next" at bounding box center [915, 496] width 43 height 24
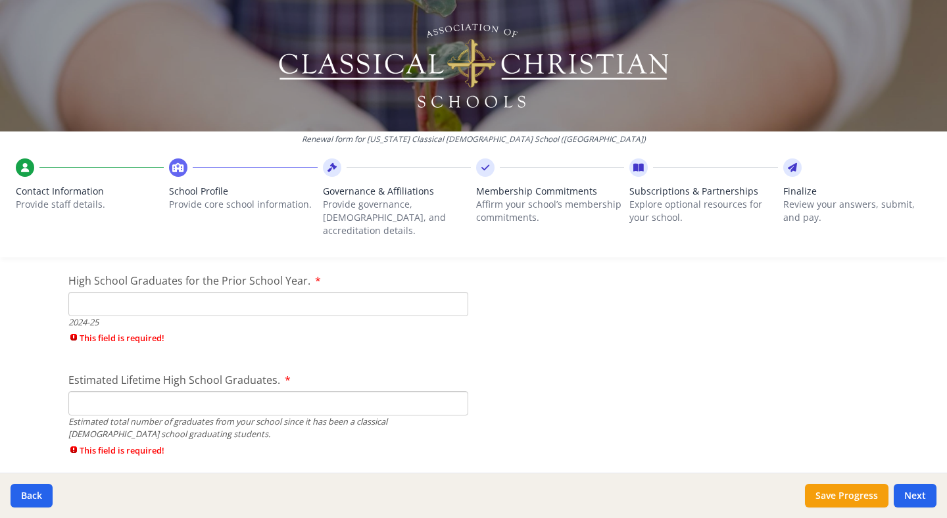
scroll to position [2064, 0]
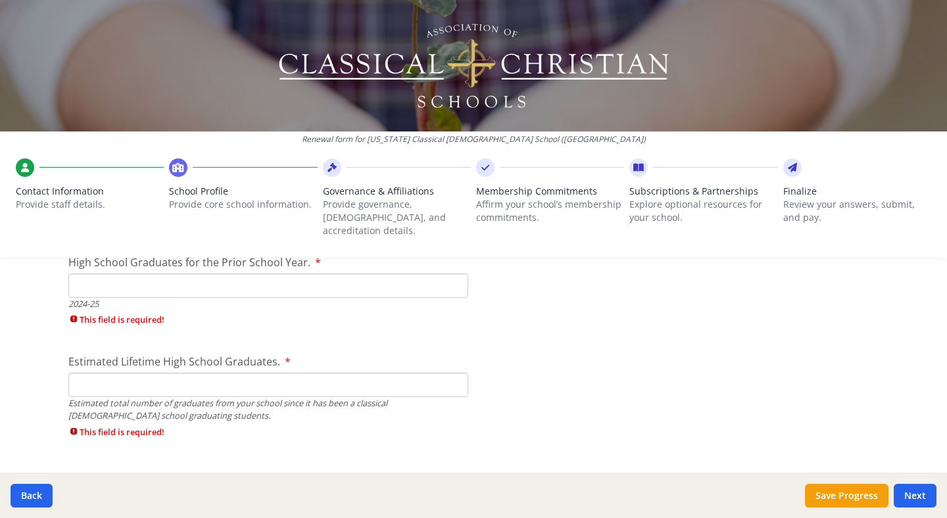
click at [201, 276] on input "High School Graduates for the Prior School Year." at bounding box center [268, 286] width 400 height 24
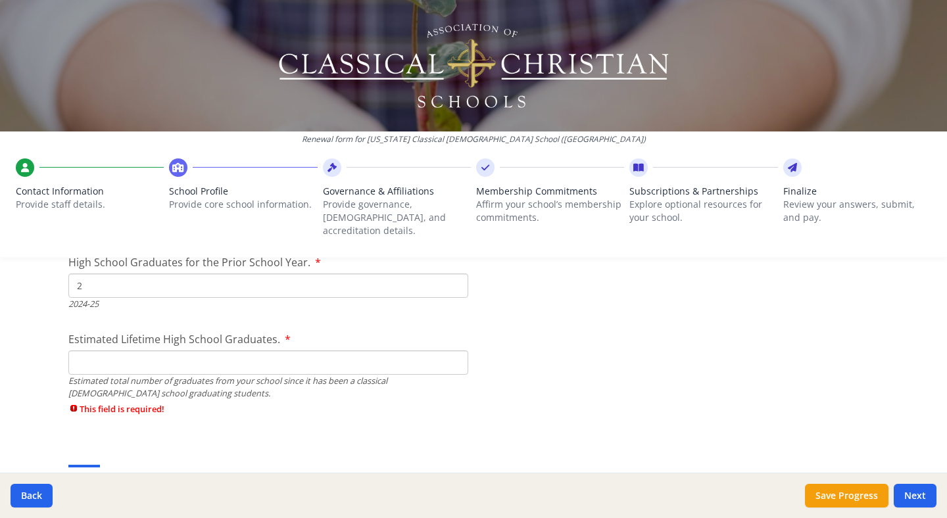
type input "2"
click at [162, 351] on input "Estimated Lifetime High School Graduates." at bounding box center [268, 363] width 400 height 24
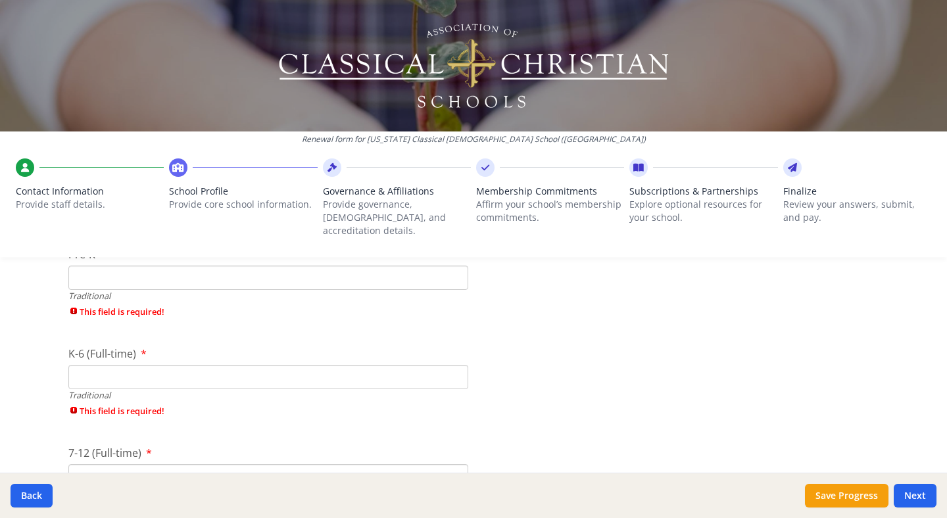
scroll to position [2908, 0]
type input "6"
click at [119, 267] on input "Pre-K" at bounding box center [268, 279] width 400 height 24
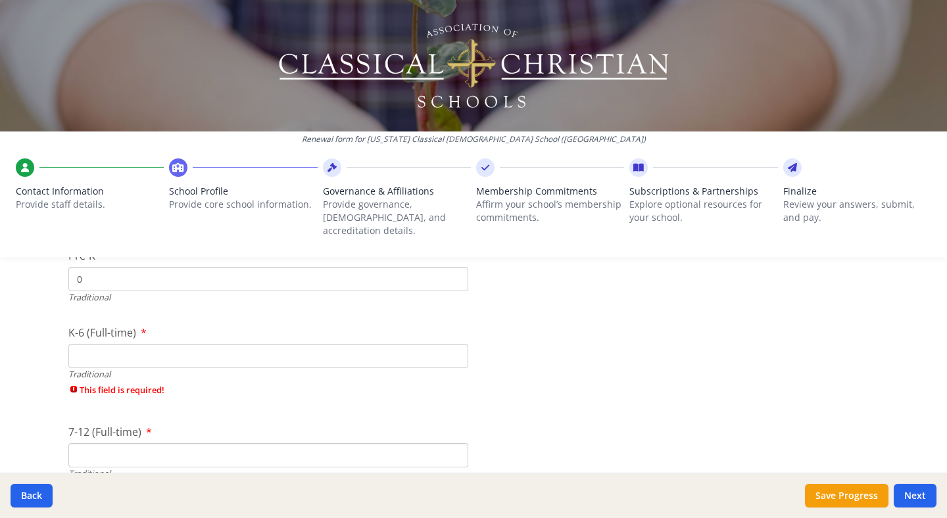
type input "0"
click at [106, 346] on input "K-6 (Full-time)" at bounding box center [268, 356] width 400 height 24
type input "107"
click at [103, 431] on span "This field is required!" at bounding box center [268, 467] width 400 height 12
click at [84, 423] on input "7-12 (Full-time)" at bounding box center [268, 433] width 400 height 24
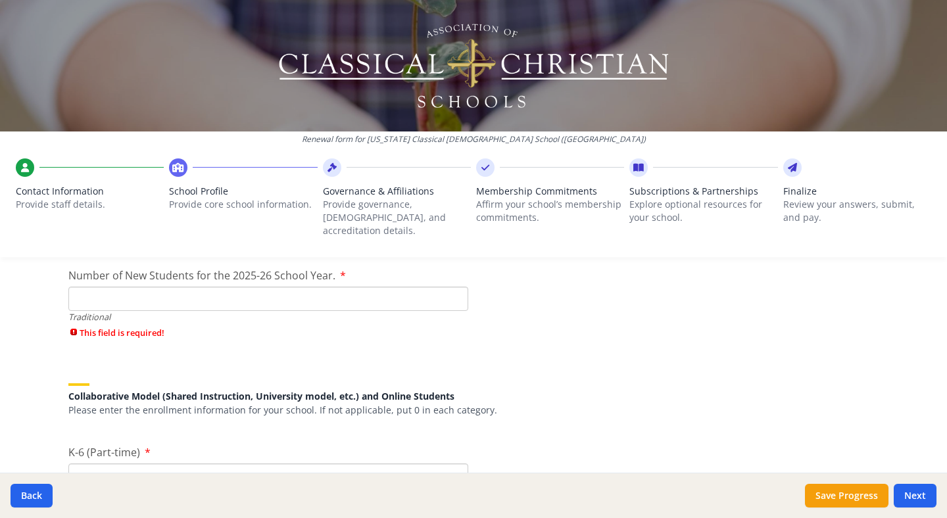
scroll to position [3130, 0]
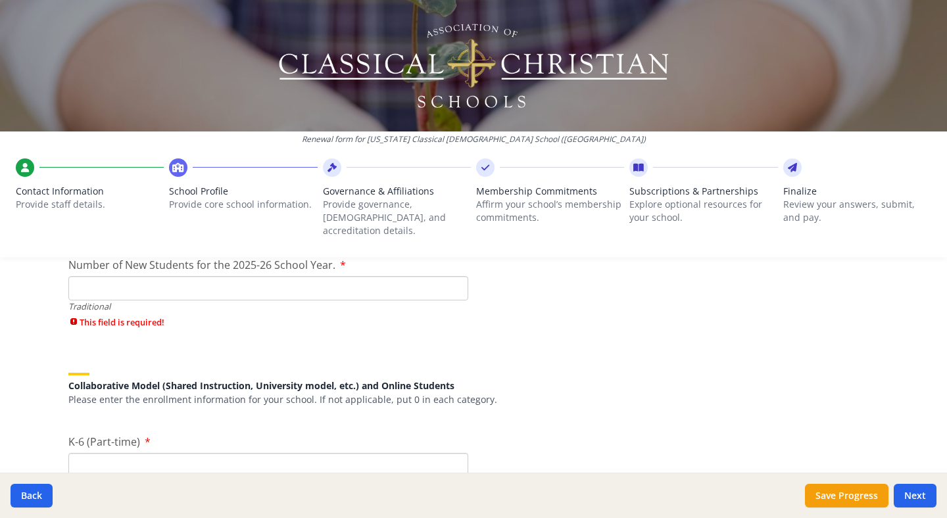
type input "21"
click at [105, 276] on input "Number of New Students for the 2025-26 School Year." at bounding box center [268, 288] width 400 height 24
type input "1"
click at [454, 276] on input "1" at bounding box center [268, 288] width 400 height 24
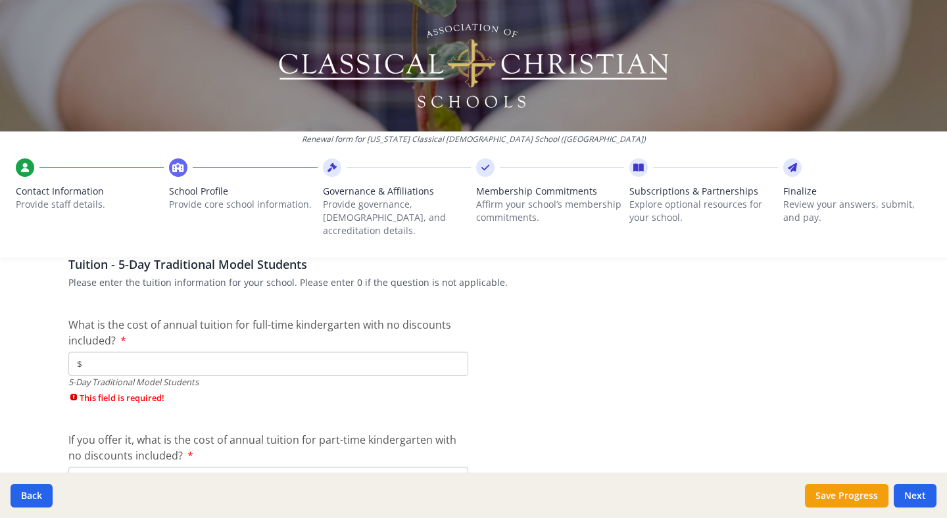
scroll to position [3635, 0]
type input "-32"
click at [147, 353] on input "$" at bounding box center [268, 365] width 400 height 24
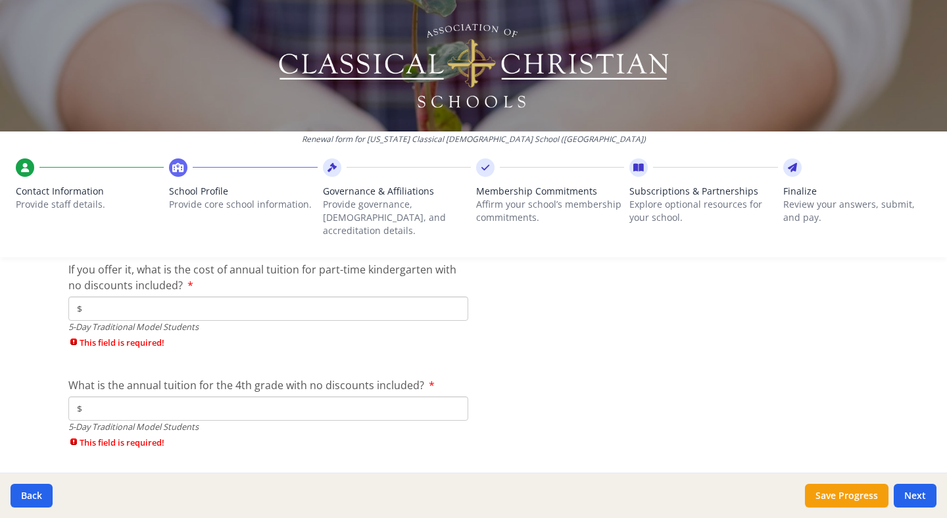
scroll to position [3772, 0]
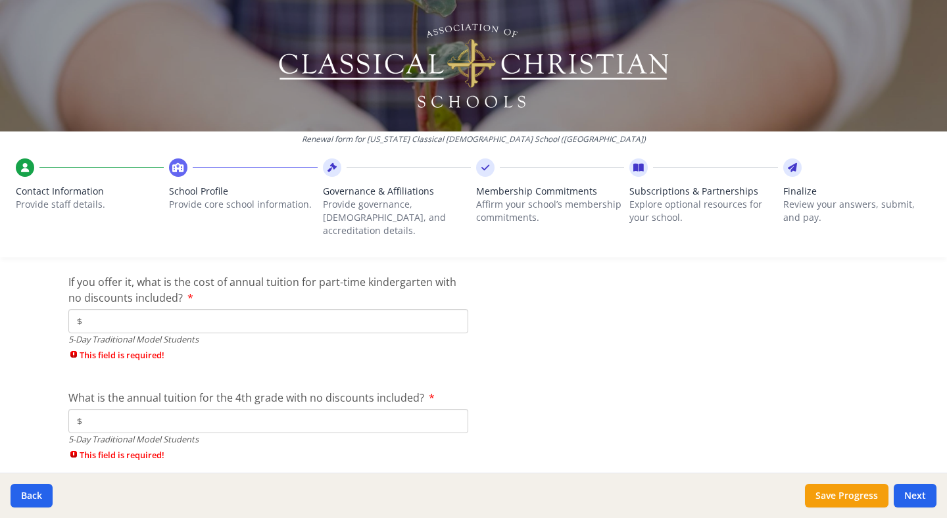
type input "$9 655"
click at [107, 309] on input "$" at bounding box center [268, 321] width 400 height 24
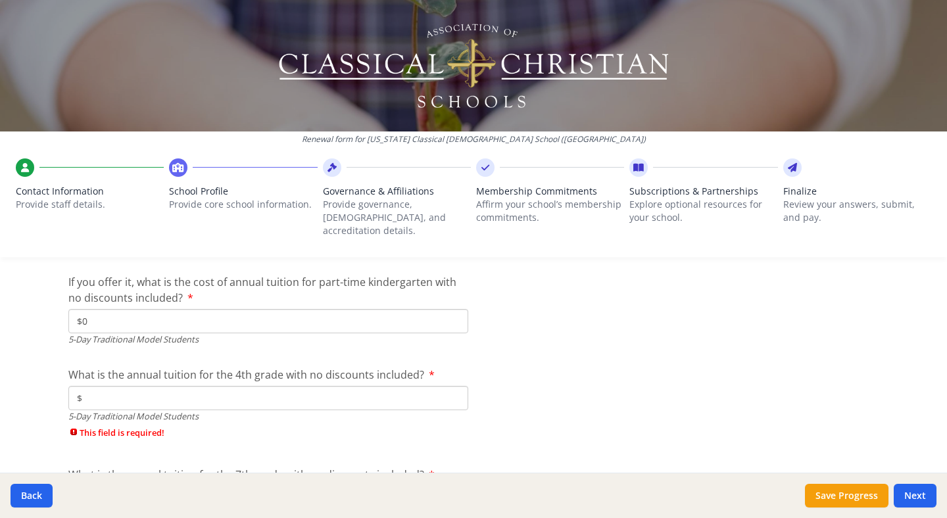
type input "$0"
click at [168, 386] on input "$" at bounding box center [268, 398] width 400 height 24
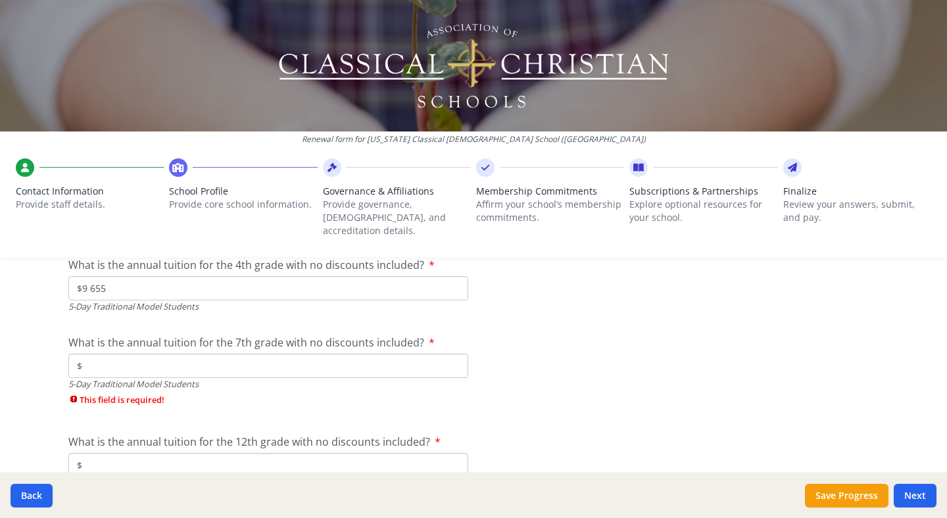
scroll to position [3886, 0]
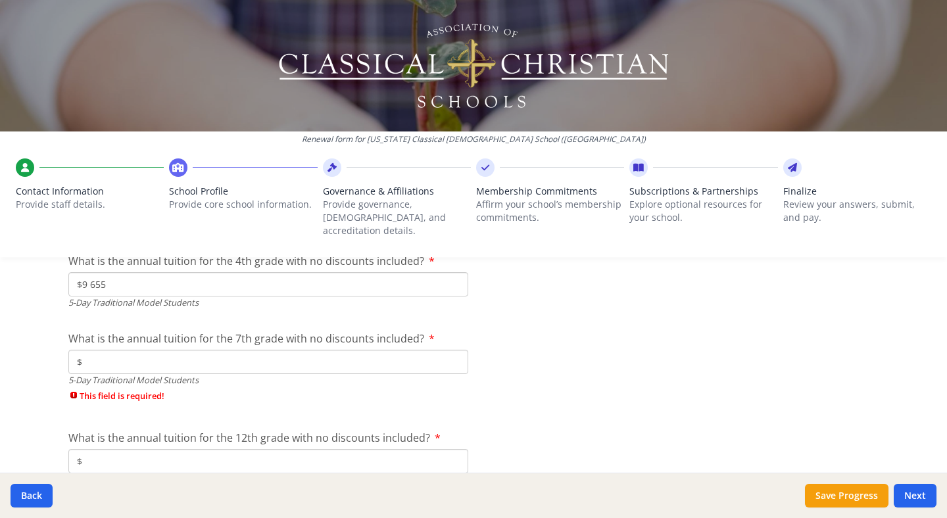
type input "$9 655"
click at [228, 350] on input "$" at bounding box center [268, 362] width 400 height 24
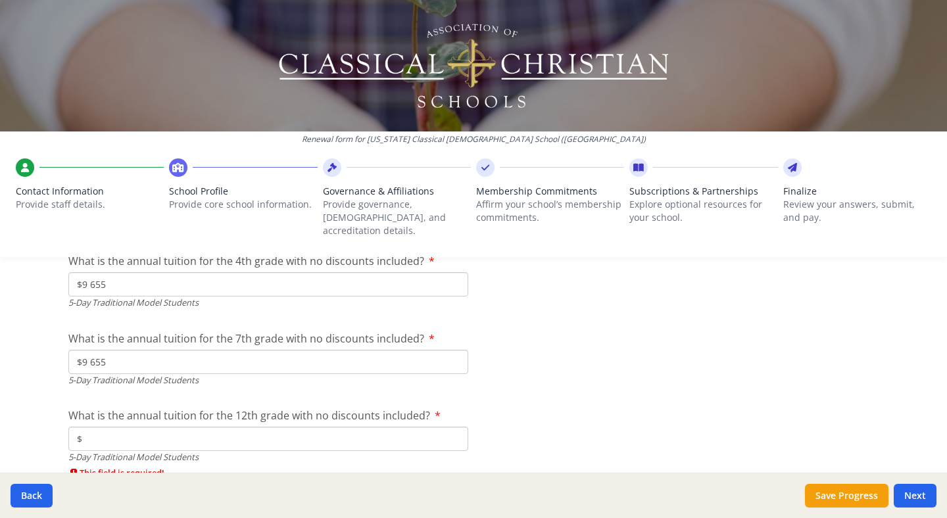
type input "$9 655"
click at [224, 427] on input "$" at bounding box center [268, 439] width 400 height 24
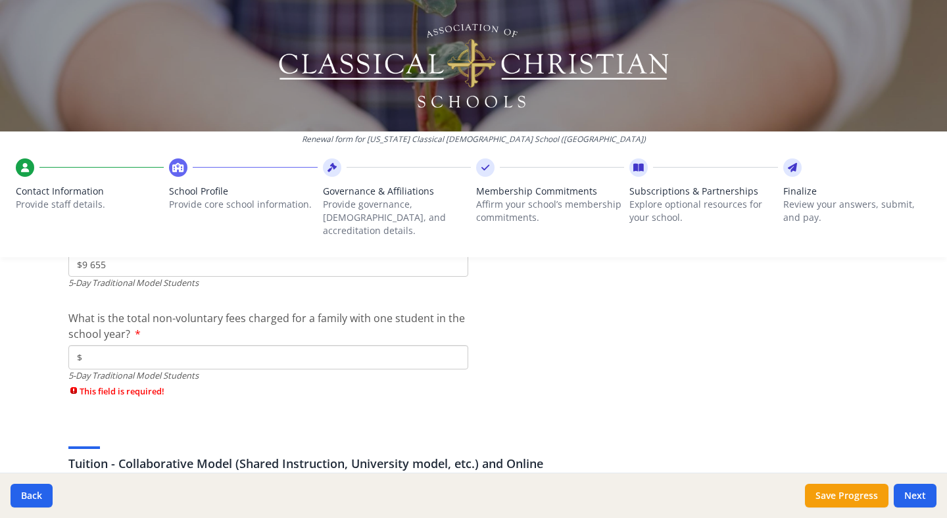
scroll to position [4061, 0]
click at [186, 349] on input "$" at bounding box center [268, 357] width 400 height 24
click at [147, 345] on input "$" at bounding box center [268, 357] width 400 height 24
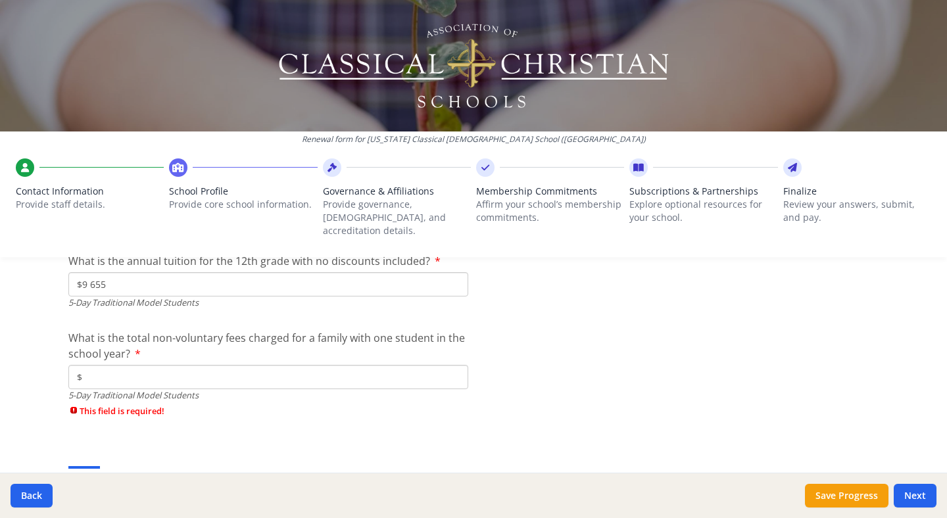
scroll to position [4039, 0]
click at [123, 274] on input "$9 655" at bounding box center [268, 286] width 400 height 24
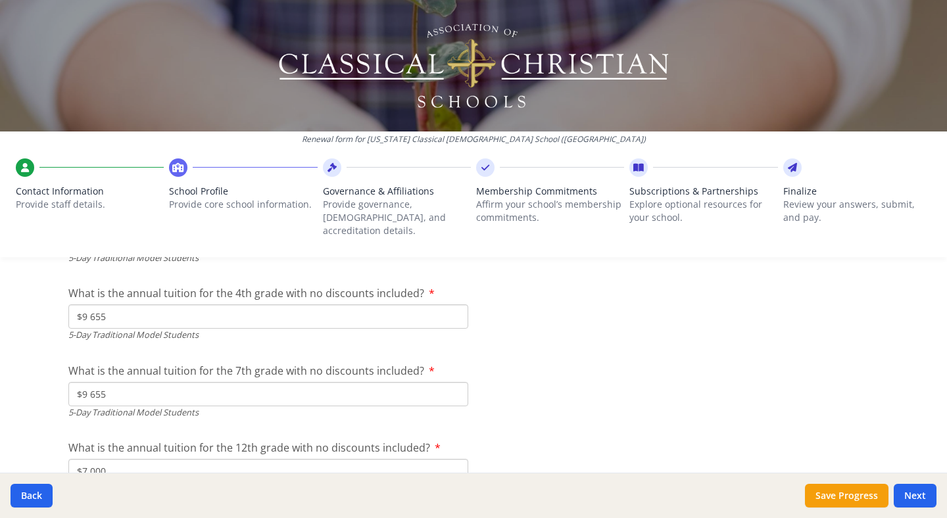
scroll to position [3815, 0]
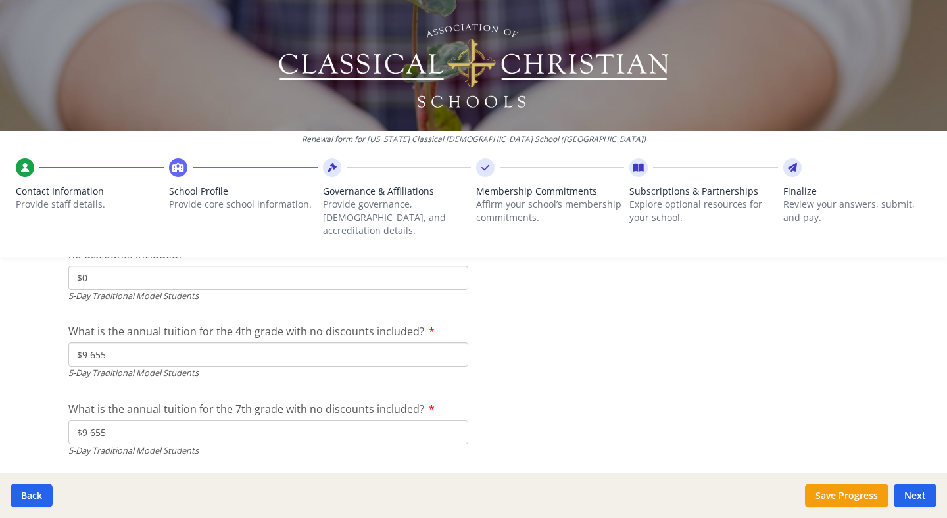
type input "$7 000"
click at [108, 420] on input "$9 655" at bounding box center [268, 432] width 400 height 24
type input "$7 000"
click at [107, 344] on input "$9 655" at bounding box center [268, 355] width 400 height 24
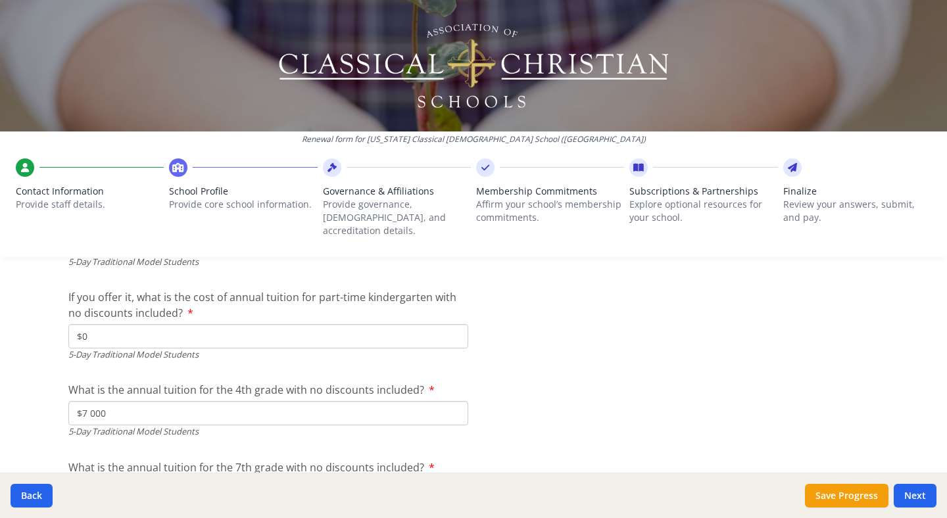
scroll to position [3646, 0]
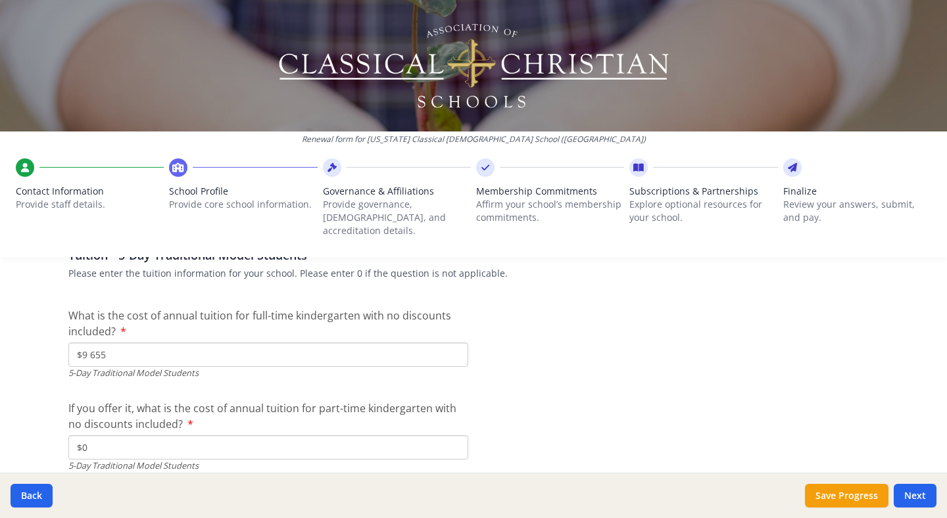
type input "$7 000"
click at [107, 343] on input "$9 655" at bounding box center [268, 355] width 400 height 24
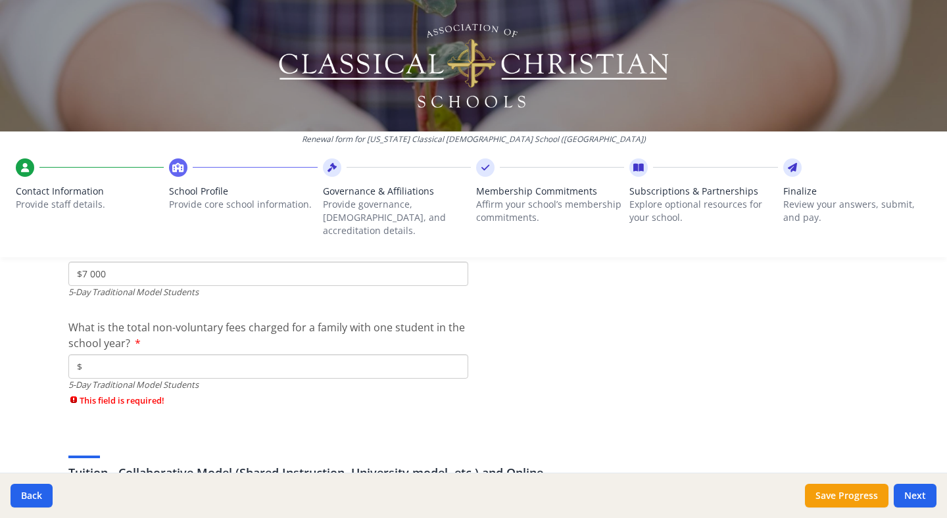
scroll to position [4051, 0]
type input "$7 000"
click at [95, 356] on input "$" at bounding box center [268, 366] width 400 height 24
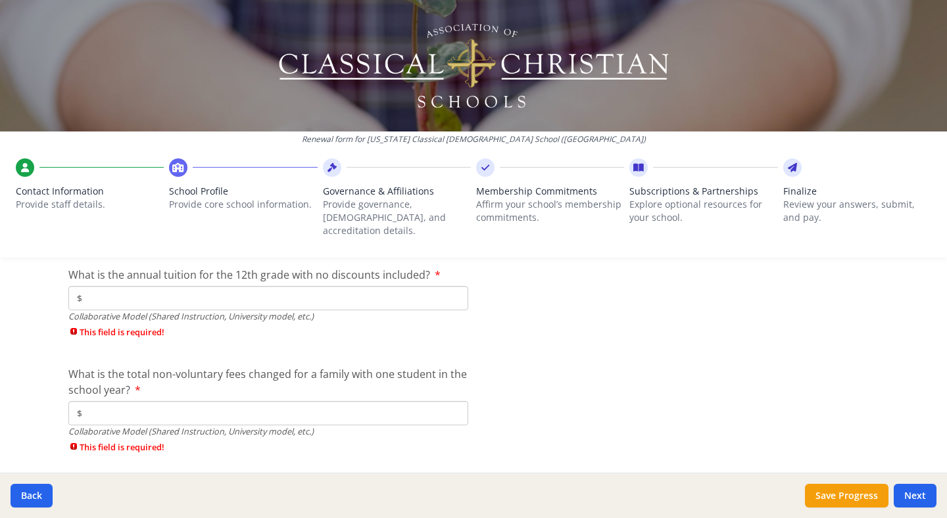
scroll to position [4746, 0]
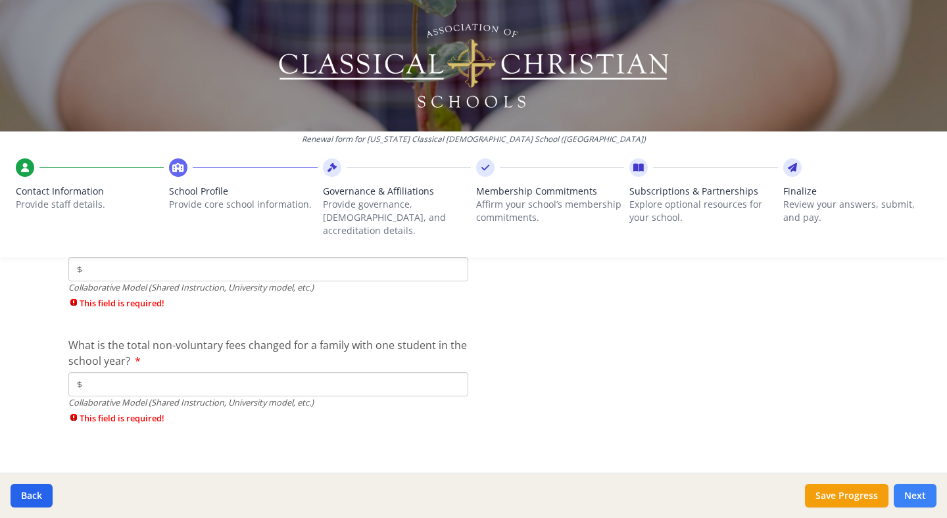
type input "$2 655"
click at [800, 431] on button "Next" at bounding box center [915, 496] width 43 height 24
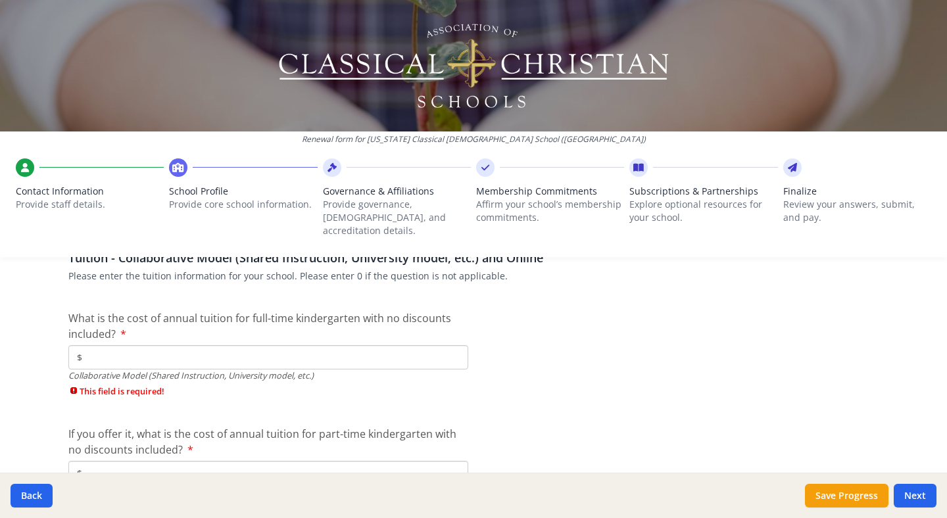
scroll to position [4255, 0]
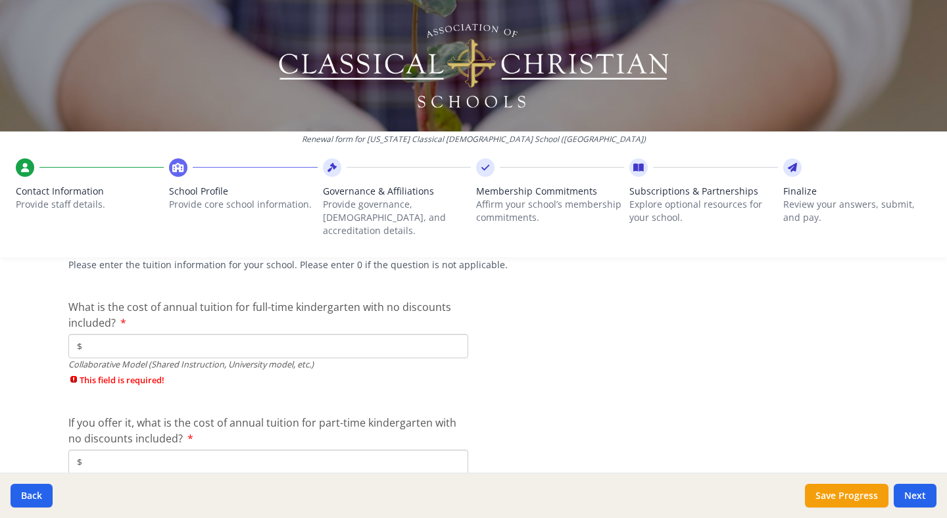
click at [196, 334] on input "$" at bounding box center [268, 346] width 400 height 24
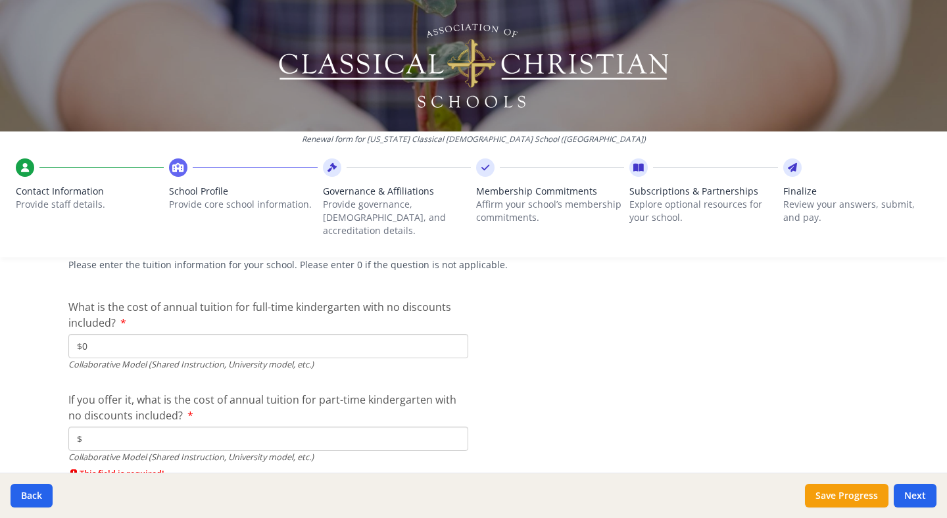
type input "$0"
click at [125, 427] on input "$" at bounding box center [268, 439] width 400 height 24
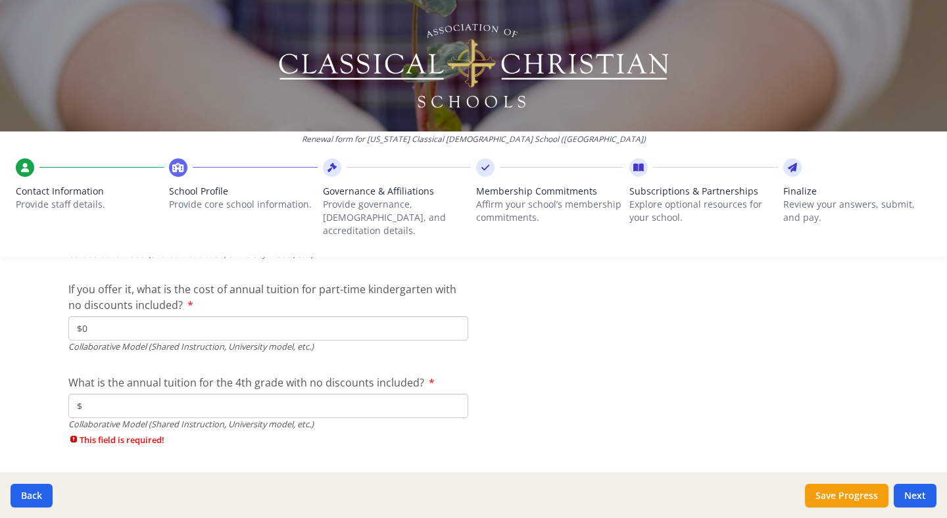
scroll to position [4383, 0]
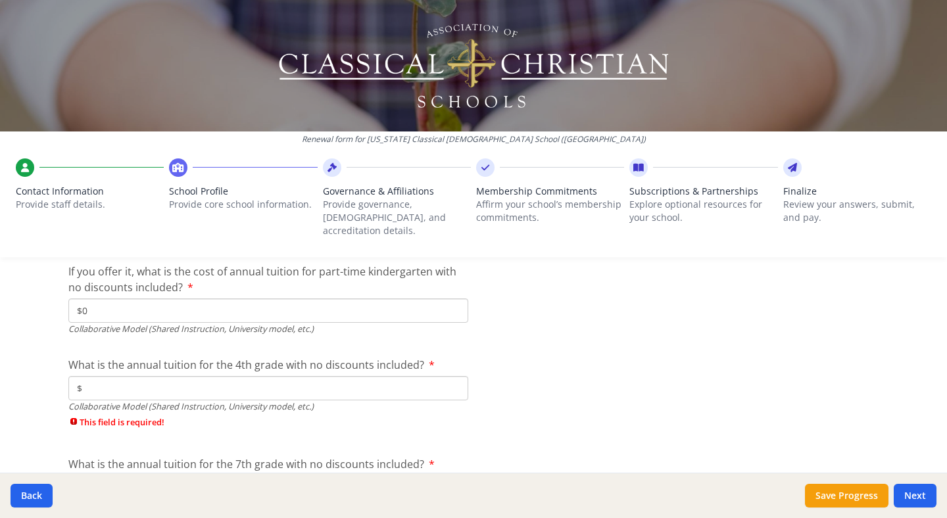
type input "$0"
click at [145, 376] on input "$" at bounding box center [268, 388] width 400 height 24
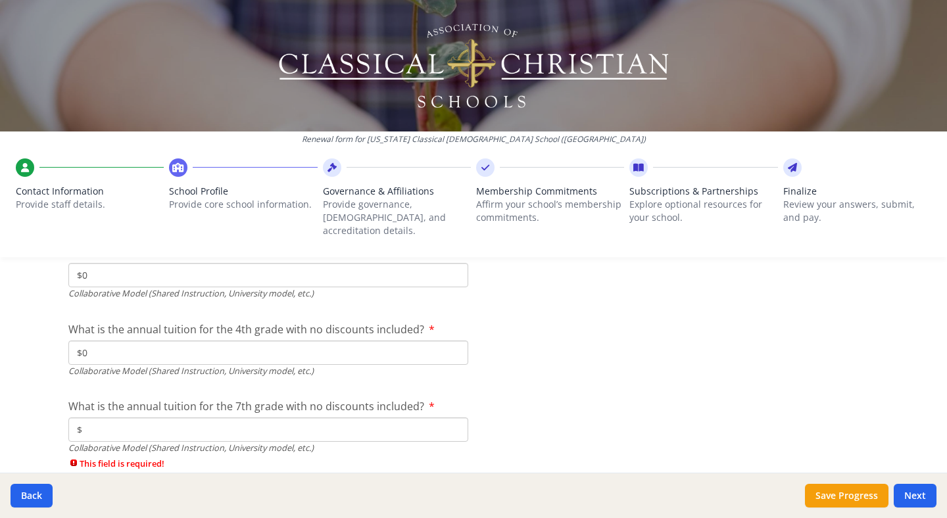
scroll to position [4420, 0]
type input "$0"
click at [151, 416] on input "$" at bounding box center [268, 428] width 400 height 24
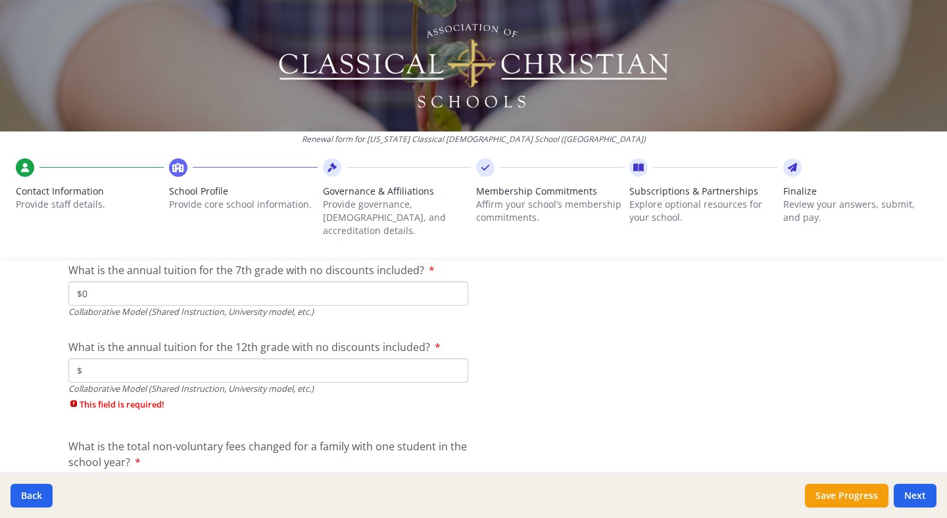
scroll to position [4574, 0]
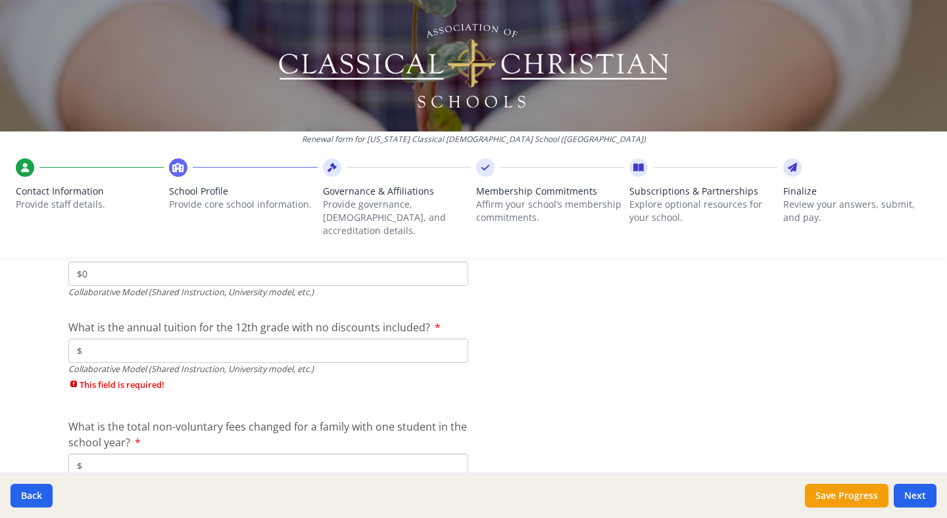
type input "$0"
click at [121, 339] on input "$" at bounding box center [268, 351] width 400 height 24
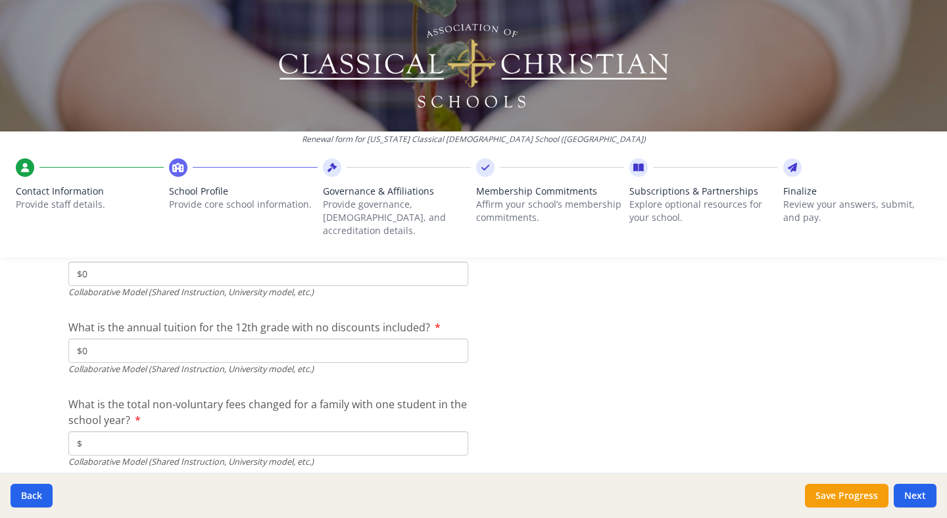
type input "$0"
click at [121, 431] on input "$" at bounding box center [268, 443] width 400 height 24
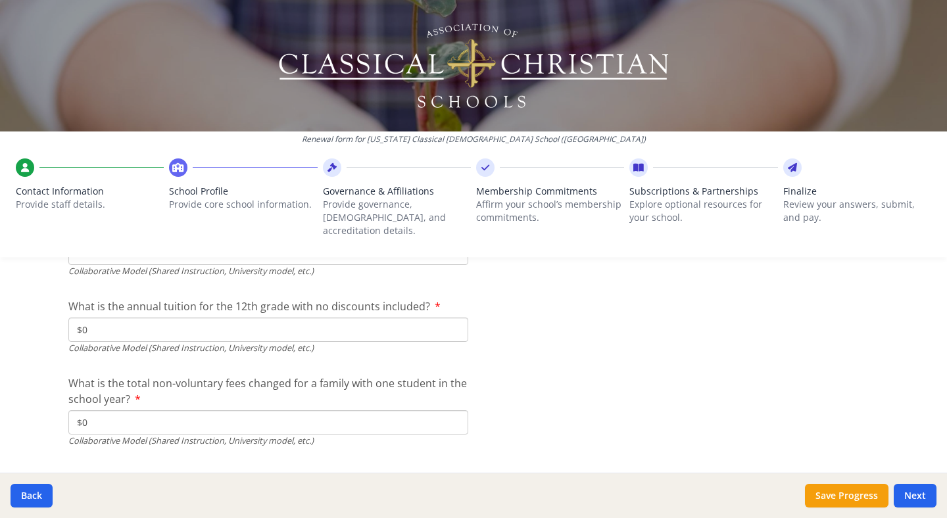
scroll to position [4611, 0]
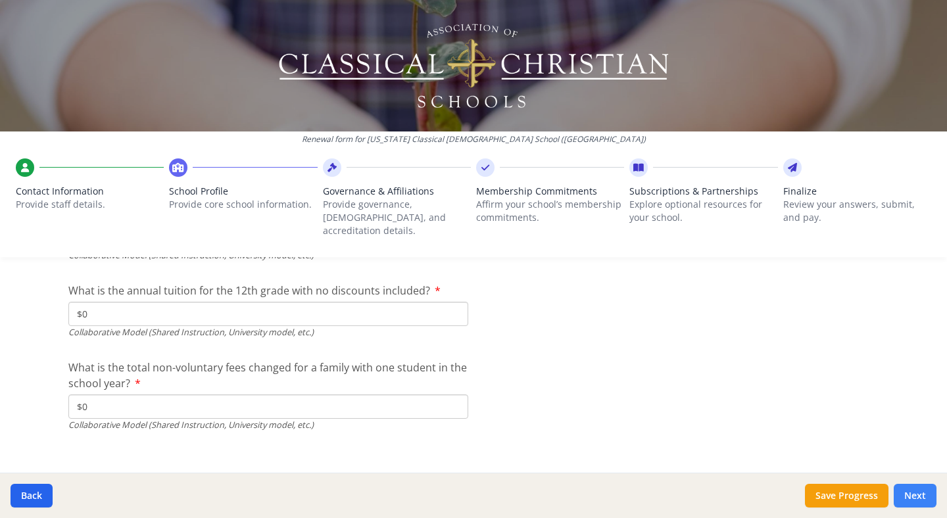
type input "$0"
click at [800, 431] on button "Next" at bounding box center [915, 496] width 43 height 24
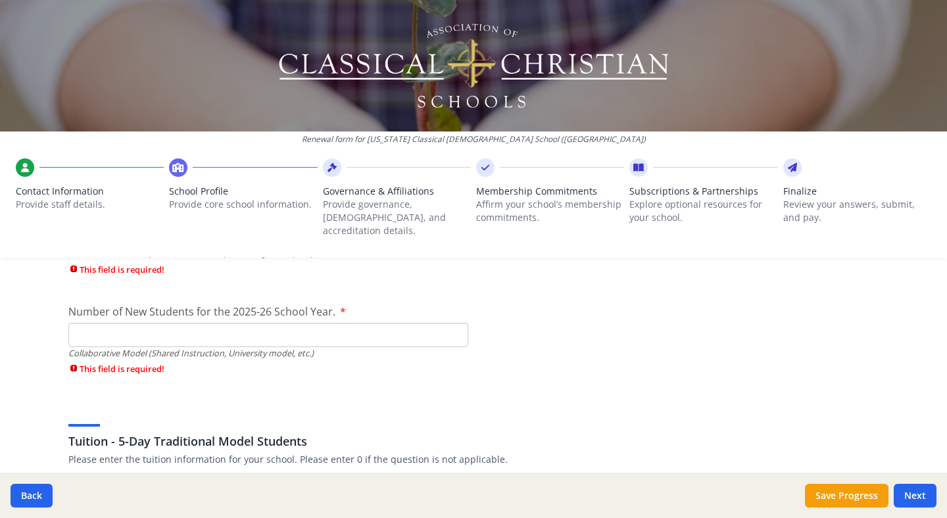
scroll to position [3450, 0]
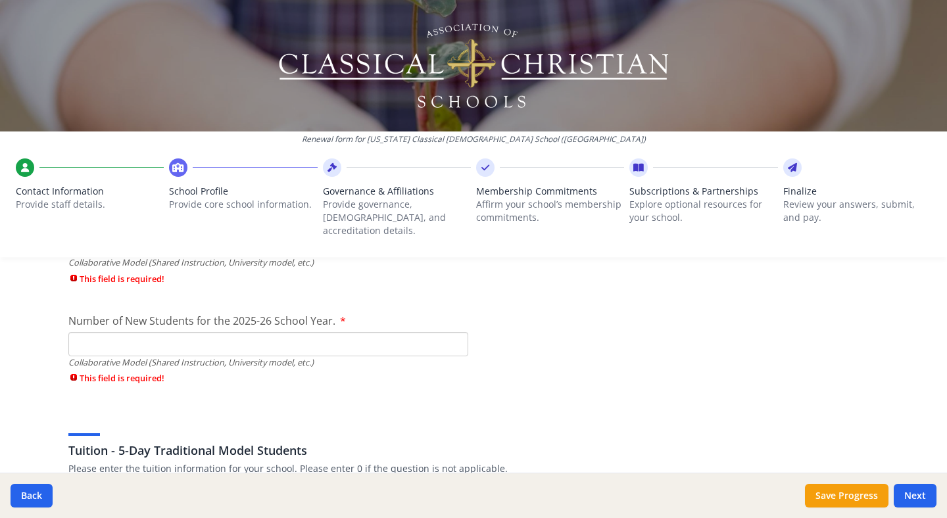
click at [198, 332] on input "Number of New Students for the 2025-26 School Year." at bounding box center [268, 344] width 400 height 24
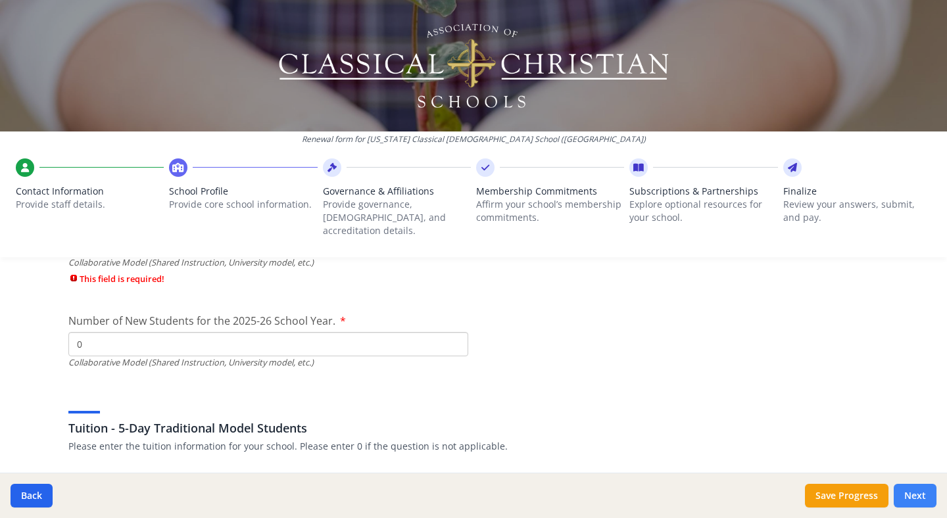
type input "0"
click at [800, 431] on button "Next" at bounding box center [915, 496] width 43 height 24
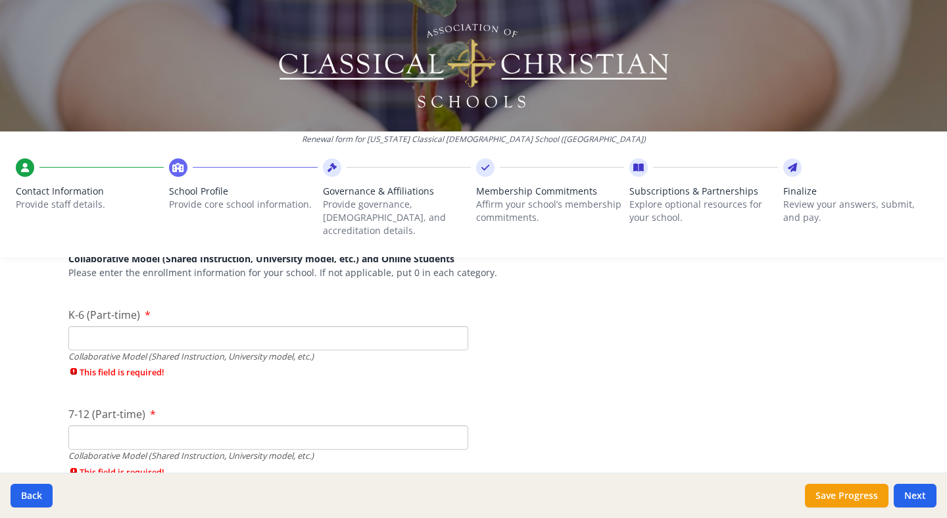
scroll to position [3219, 0]
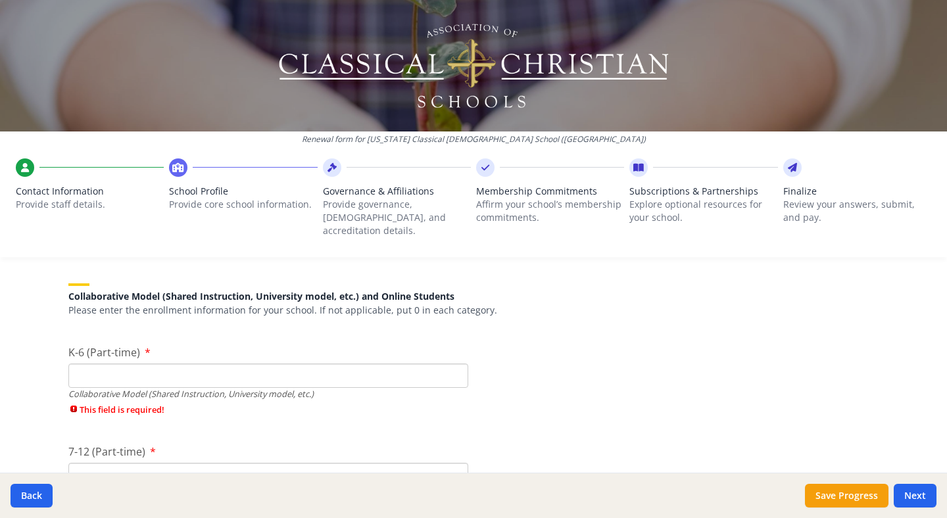
click at [221, 370] on input "K-6 (Part-time)" at bounding box center [268, 376] width 400 height 24
type input "0"
click at [232, 431] on input "7-12 (Part-time)" at bounding box center [268, 453] width 400 height 24
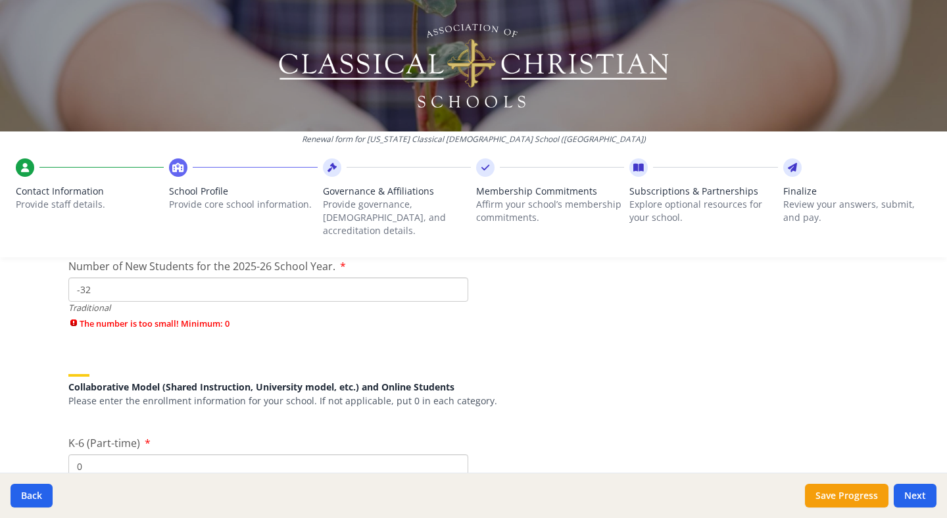
scroll to position [3113, 0]
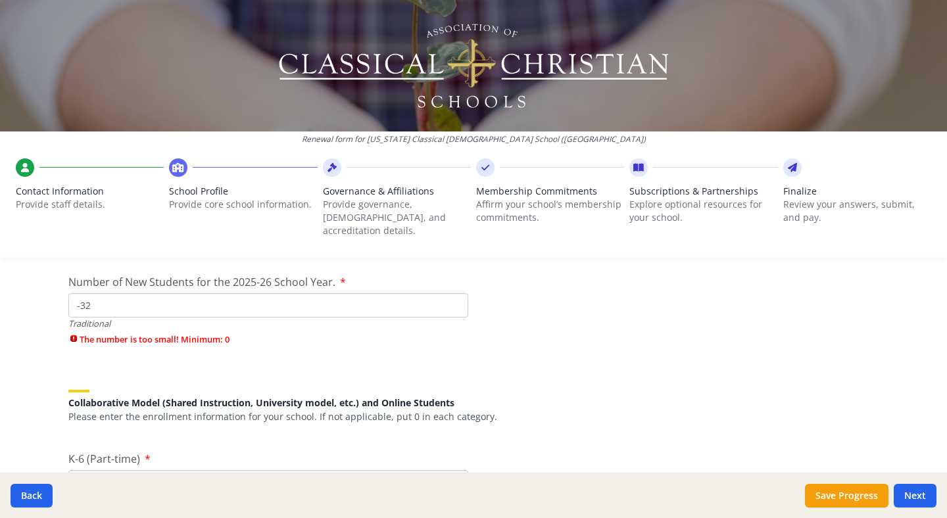
type input "0"
click at [105, 294] on input "-32" at bounding box center [268, 305] width 400 height 24
type input "-3"
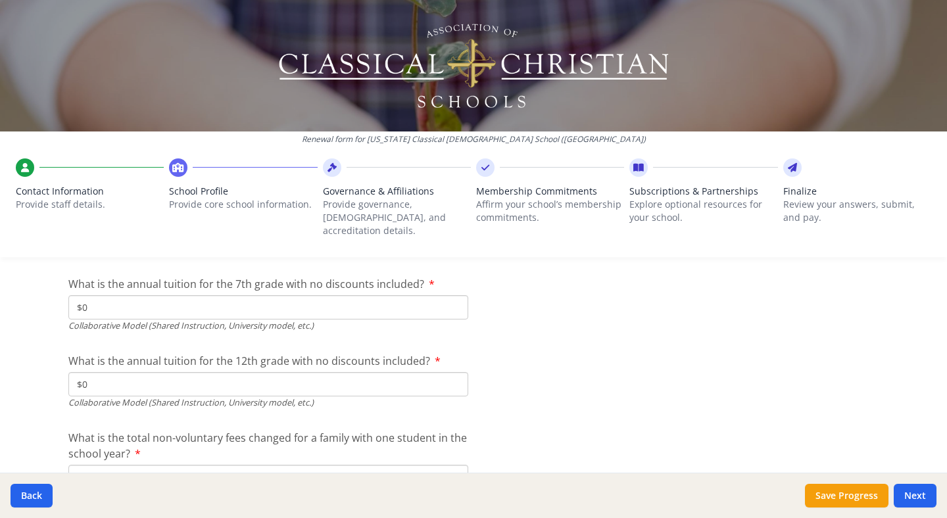
scroll to position [4521, 0]
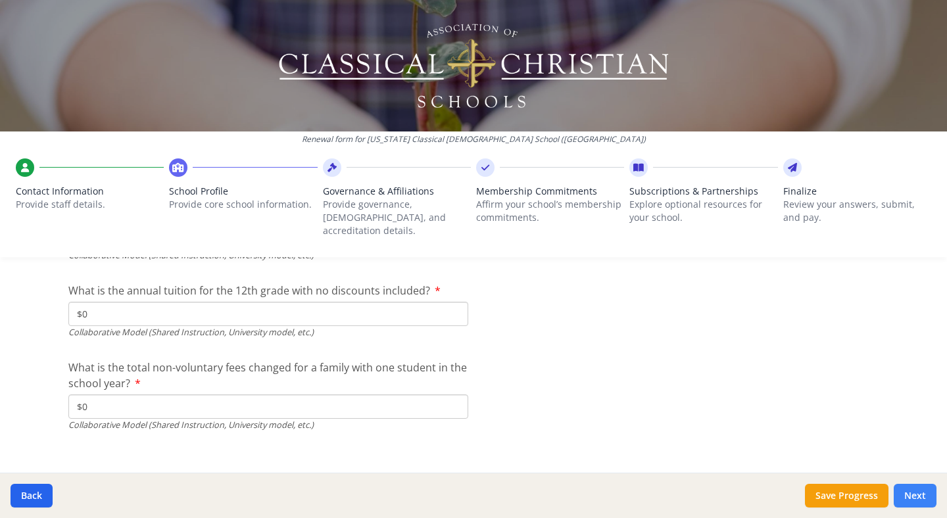
type input "0"
click at [800, 431] on button "Next" at bounding box center [915, 496] width 43 height 24
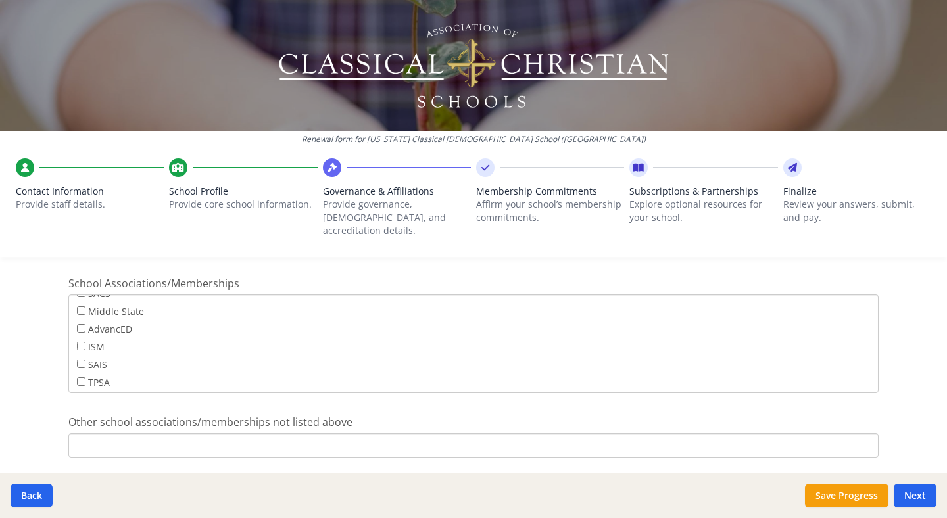
scroll to position [1035, 0]
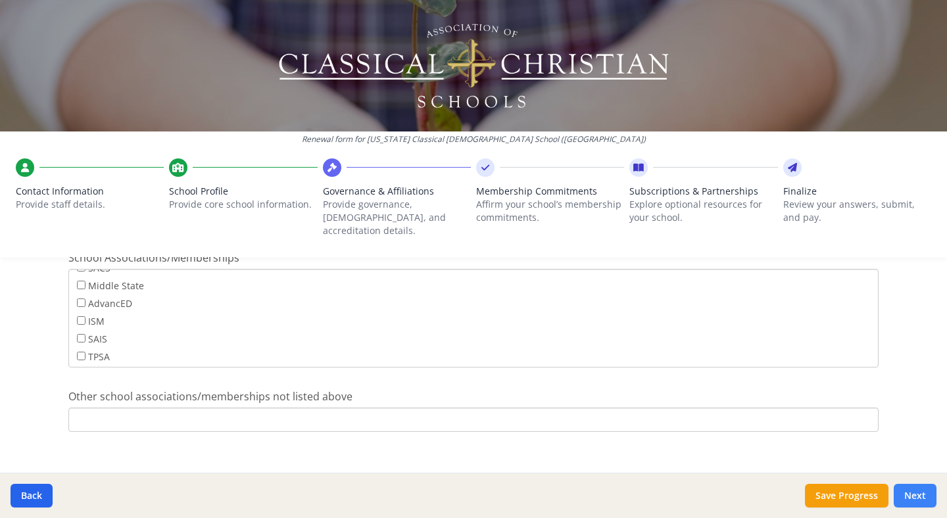
click at [800, 431] on button "Next" at bounding box center [915, 496] width 43 height 24
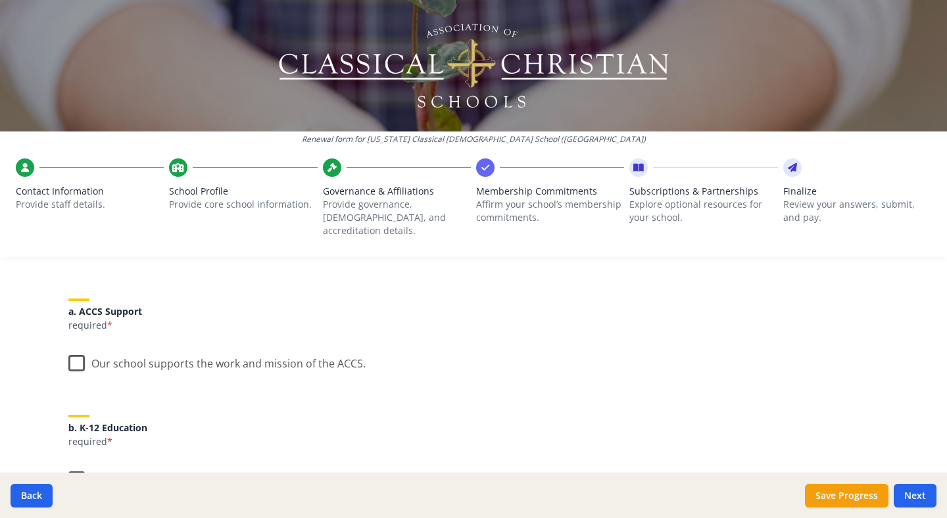
scroll to position [136, 0]
click at [72, 354] on label "Our school supports the work and mission of the ACCS." at bounding box center [216, 363] width 297 height 28
click at [0, 0] on input "Our school supports the work and mission of the ACCS." at bounding box center [0, 0] width 0 height 0
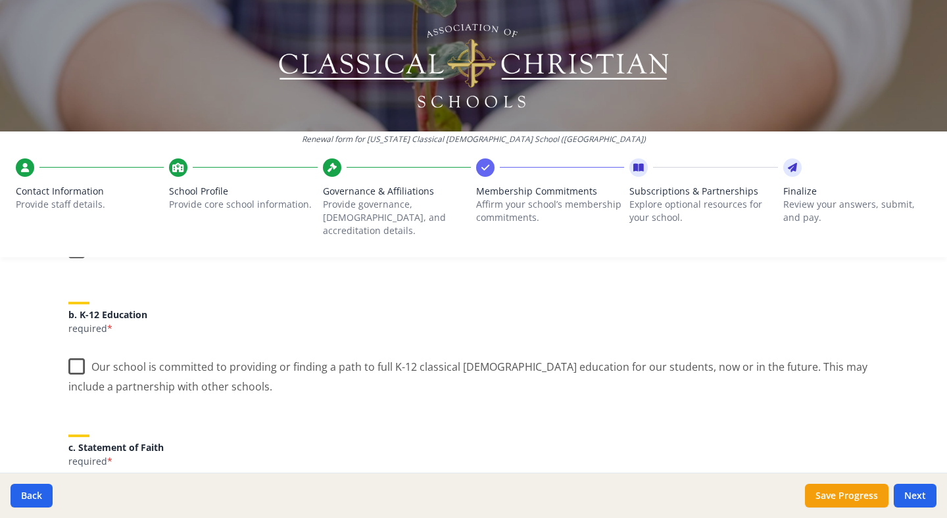
scroll to position [281, 0]
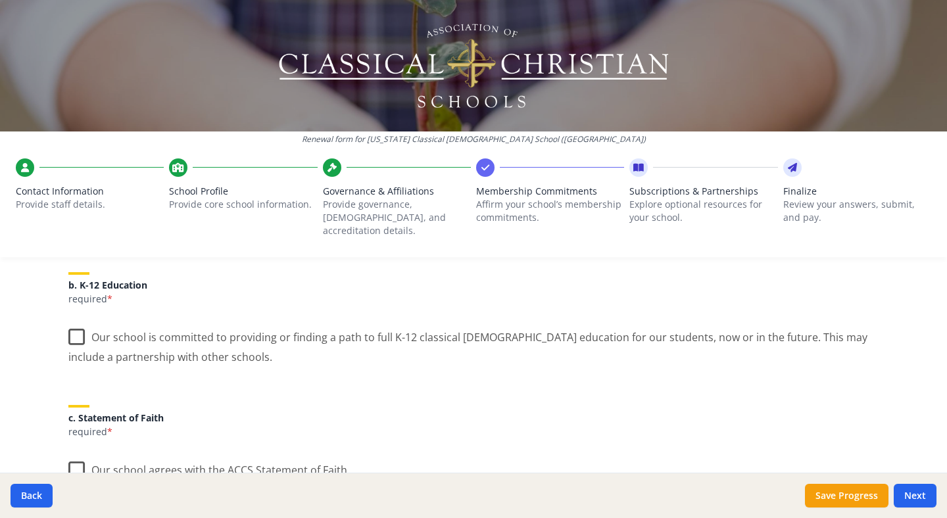
click at [73, 326] on label "Our school is committed to providing or finding a path to full K-12 classical […" at bounding box center [473, 342] width 810 height 44
click at [0, 0] on input "Our school is committed to providing or finding a path to full K-12 classical […" at bounding box center [0, 0] width 0 height 0
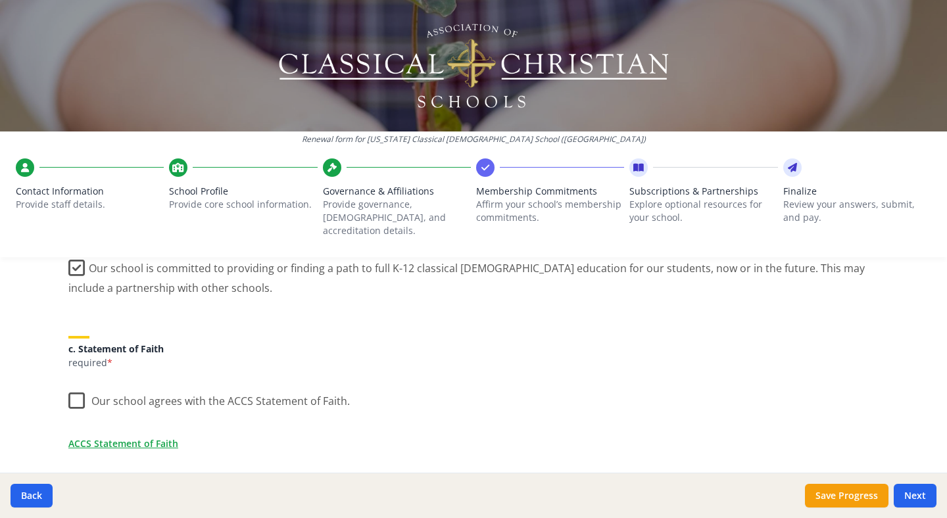
scroll to position [435, 0]
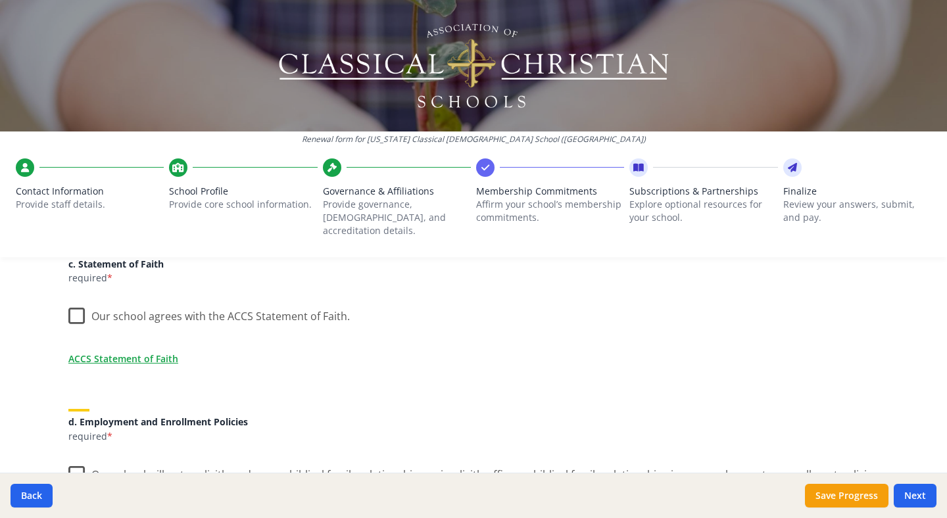
click at [81, 306] on label "Our school agrees with the ACCS Statement of Faith." at bounding box center [208, 313] width 281 height 28
click at [0, 0] on input "Our school agrees with the ACCS Statement of Faith." at bounding box center [0, 0] width 0 height 0
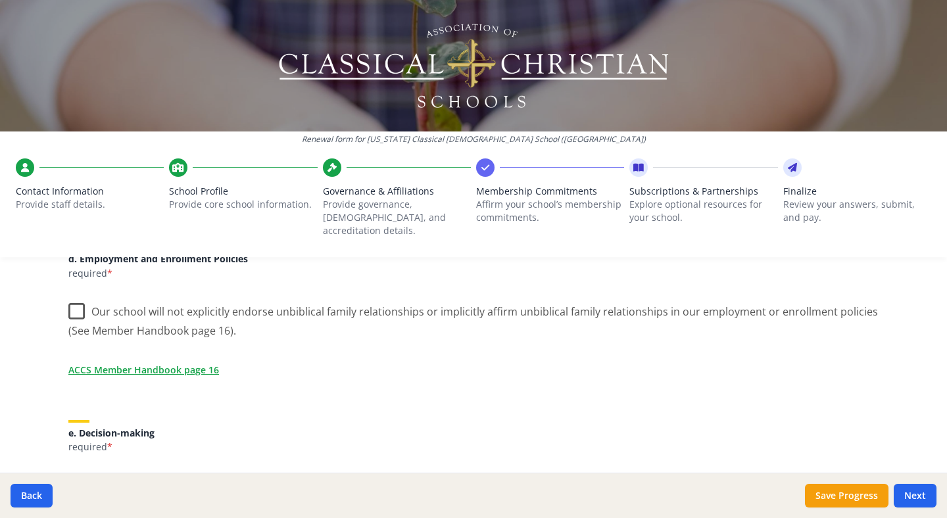
scroll to position [610, 0]
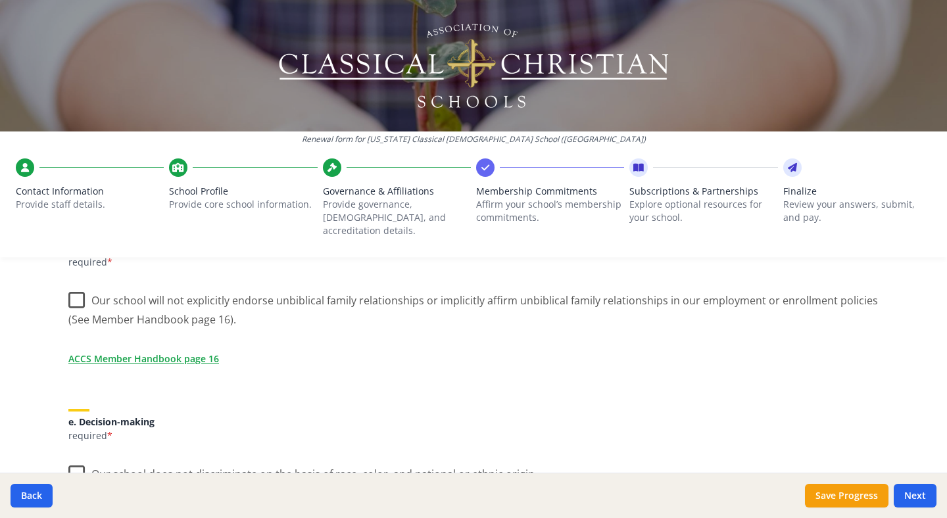
click at [83, 288] on label "Our school will not explicitly endorse unbiblical family relationships or impli…" at bounding box center [473, 305] width 810 height 44
click at [0, 0] on input "Our school will not explicitly endorse unbiblical family relationships or impli…" at bounding box center [0, 0] width 0 height 0
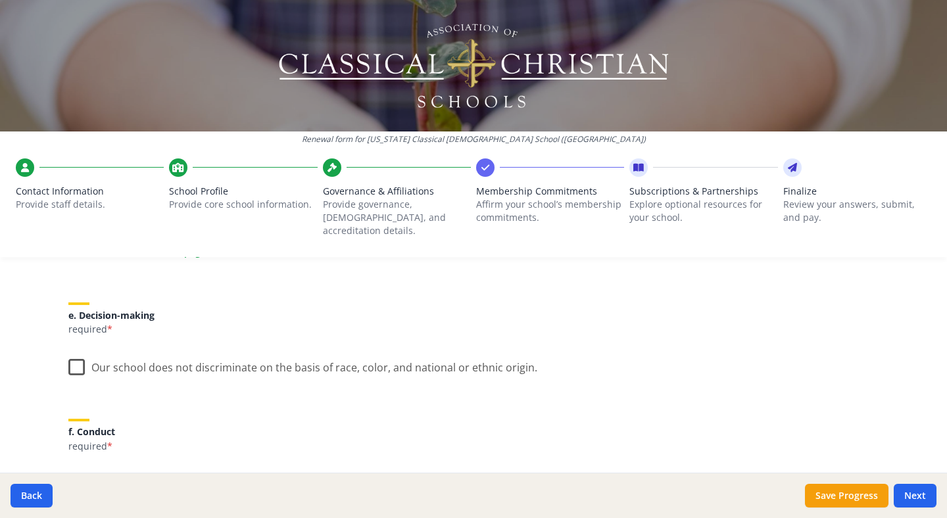
scroll to position [735, 0]
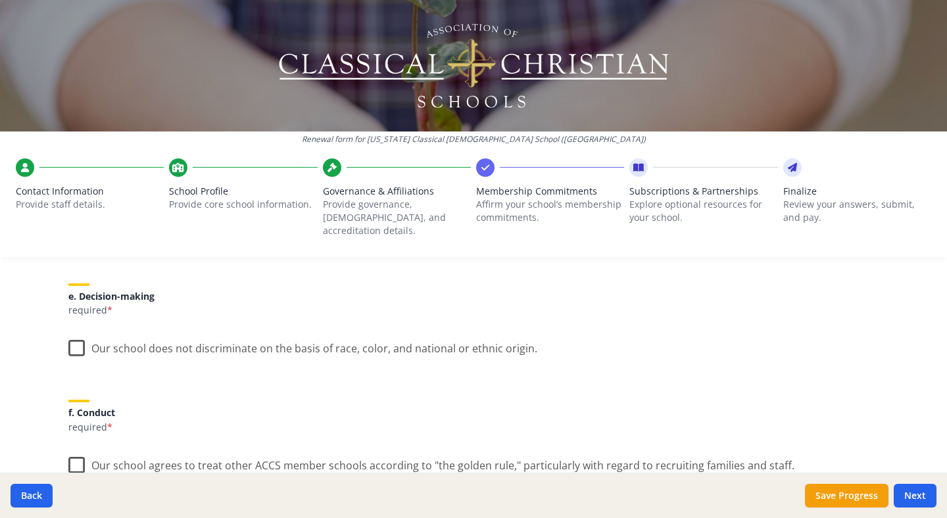
click at [75, 339] on label "Our school does not discriminate on the basis of race, color, and national or e…" at bounding box center [302, 345] width 469 height 28
click at [0, 0] on input "Our school does not discriminate on the basis of race, color, and national or e…" at bounding box center [0, 0] width 0 height 0
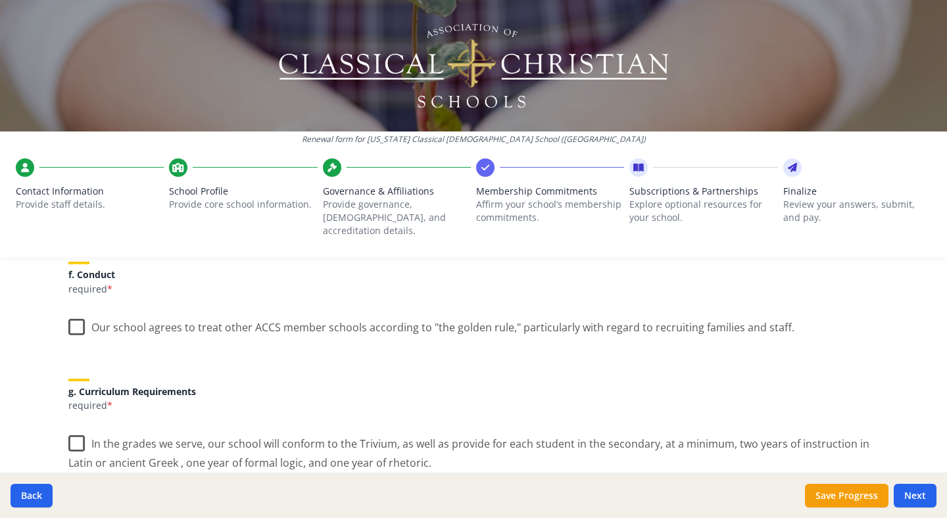
scroll to position [875, 0]
click at [74, 314] on label "Our school agrees to treat other ACCS member schools according to "the golden r…" at bounding box center [431, 322] width 726 height 28
click at [0, 0] on input "Our school agrees to treat other ACCS member schools according to "the golden r…" at bounding box center [0, 0] width 0 height 0
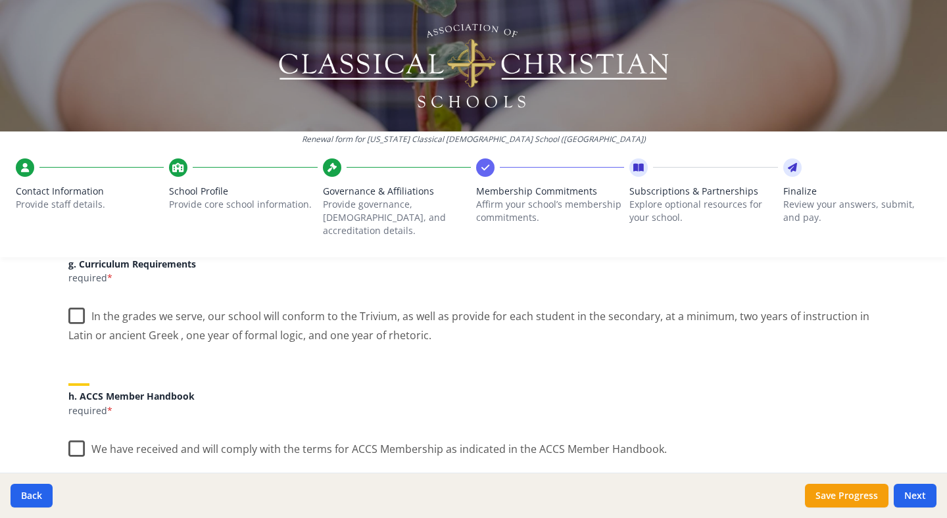
scroll to position [999, 0]
click at [78, 303] on label "In the grades we serve, our school will conform to the Trivium, as well as prov…" at bounding box center [473, 323] width 810 height 44
click at [0, 0] on input "In the grades we serve, our school will conform to the Trivium, as well as prov…" at bounding box center [0, 0] width 0 height 0
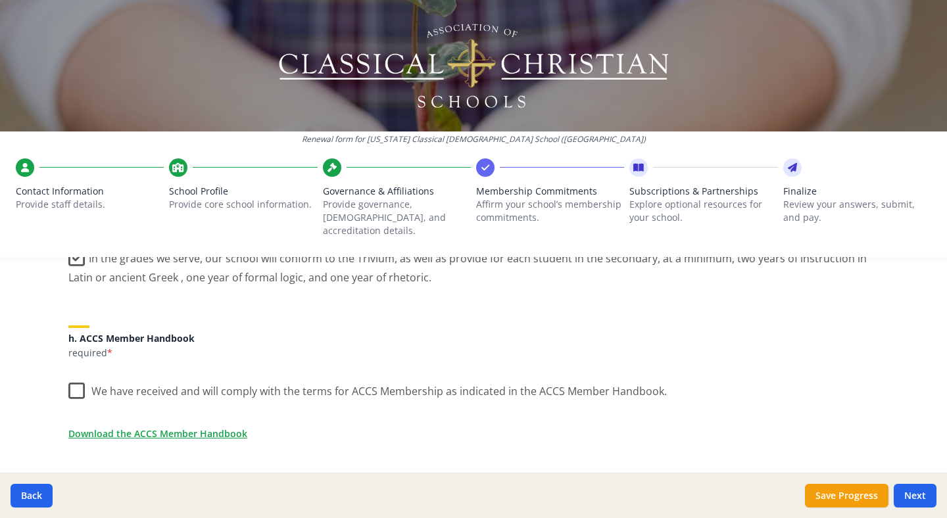
scroll to position [1100, 0]
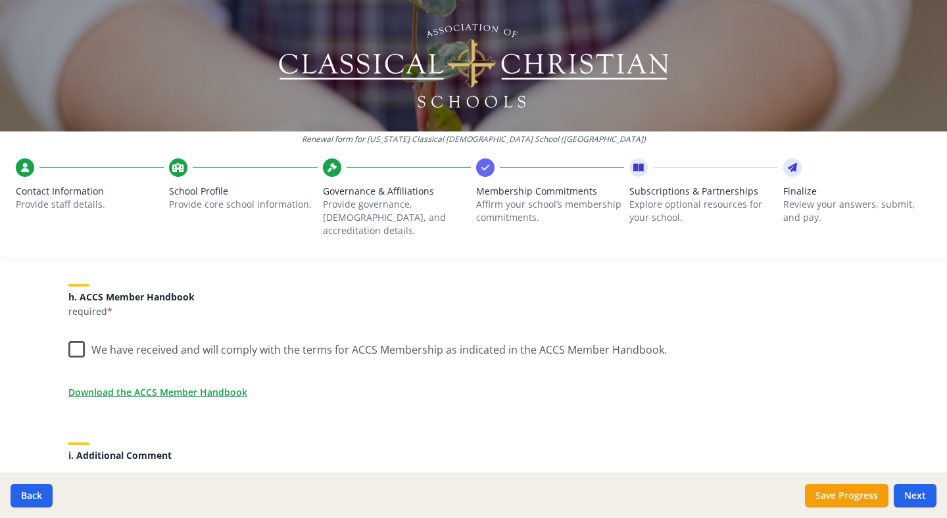
click at [80, 333] on label "We have received and will comply with the terms for ACCS Membership as indicate…" at bounding box center [367, 347] width 599 height 28
click at [0, 0] on input "We have received and will comply with the terms for ACCS Membership as indicate…" at bounding box center [0, 0] width 0 height 0
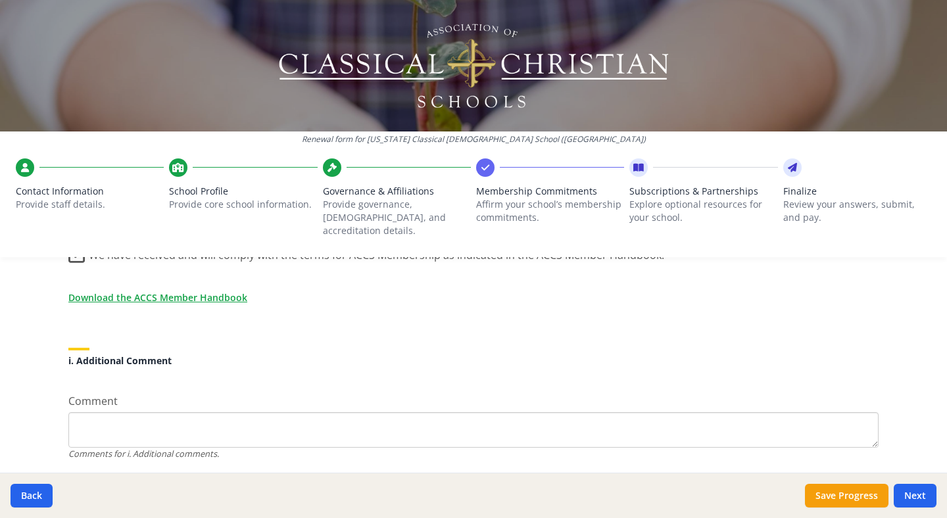
scroll to position [1225, 0]
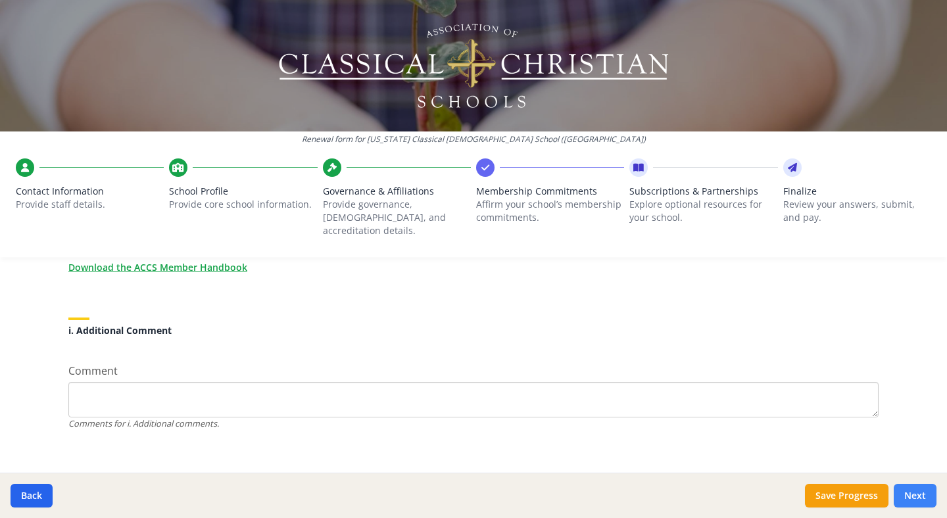
click at [800, 431] on button "Next" at bounding box center [915, 496] width 43 height 24
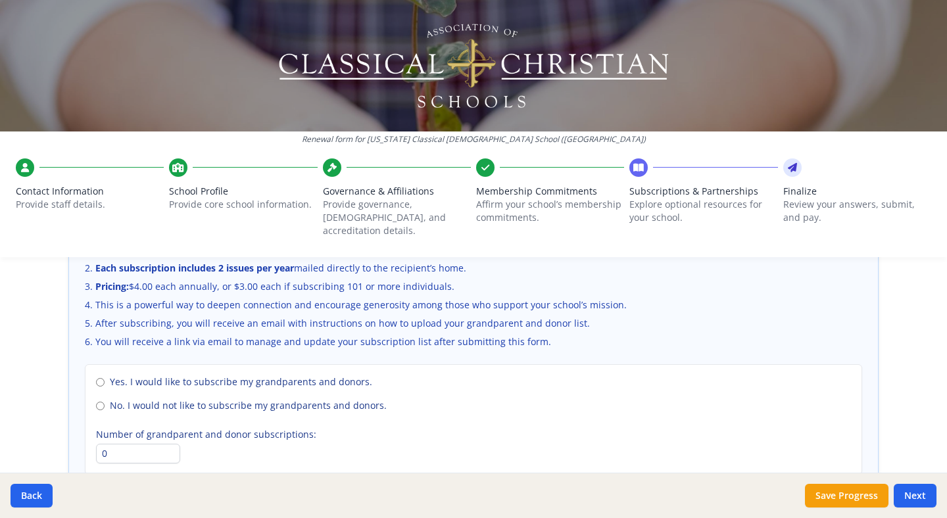
scroll to position [908, 0]
click at [101, 403] on input "No. I would not like to subscribe my grandparents and donors." at bounding box center [100, 407] width 9 height 9
radio input "true"
click at [800, 431] on button "Next" at bounding box center [915, 496] width 43 height 24
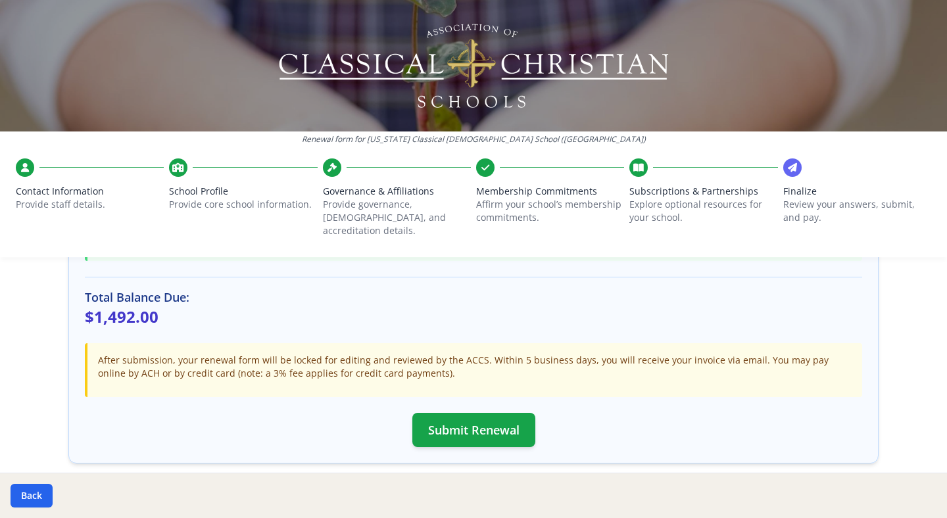
scroll to position [379, 0]
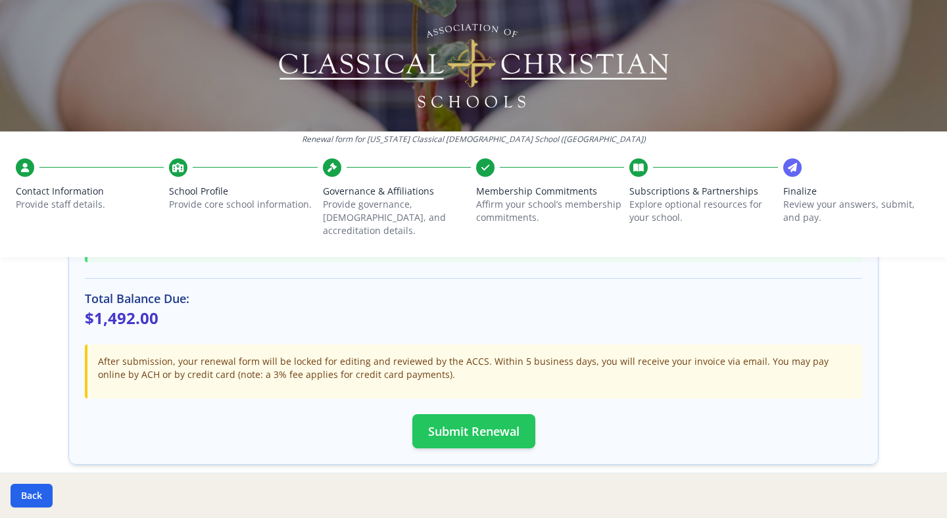
click at [474, 423] on button "Submit Renewal" at bounding box center [473, 431] width 123 height 34
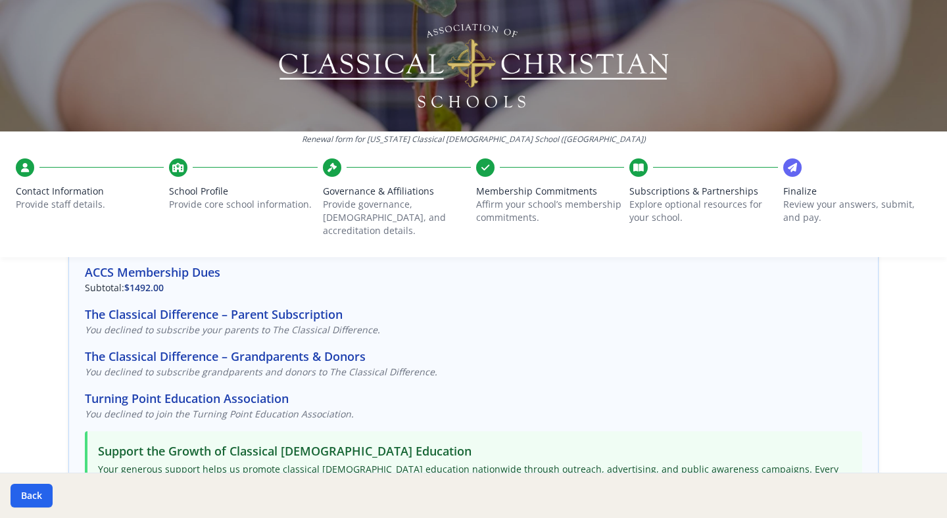
scroll to position [0, 0]
